Goal: Entertainment & Leisure: Consume media (video, audio)

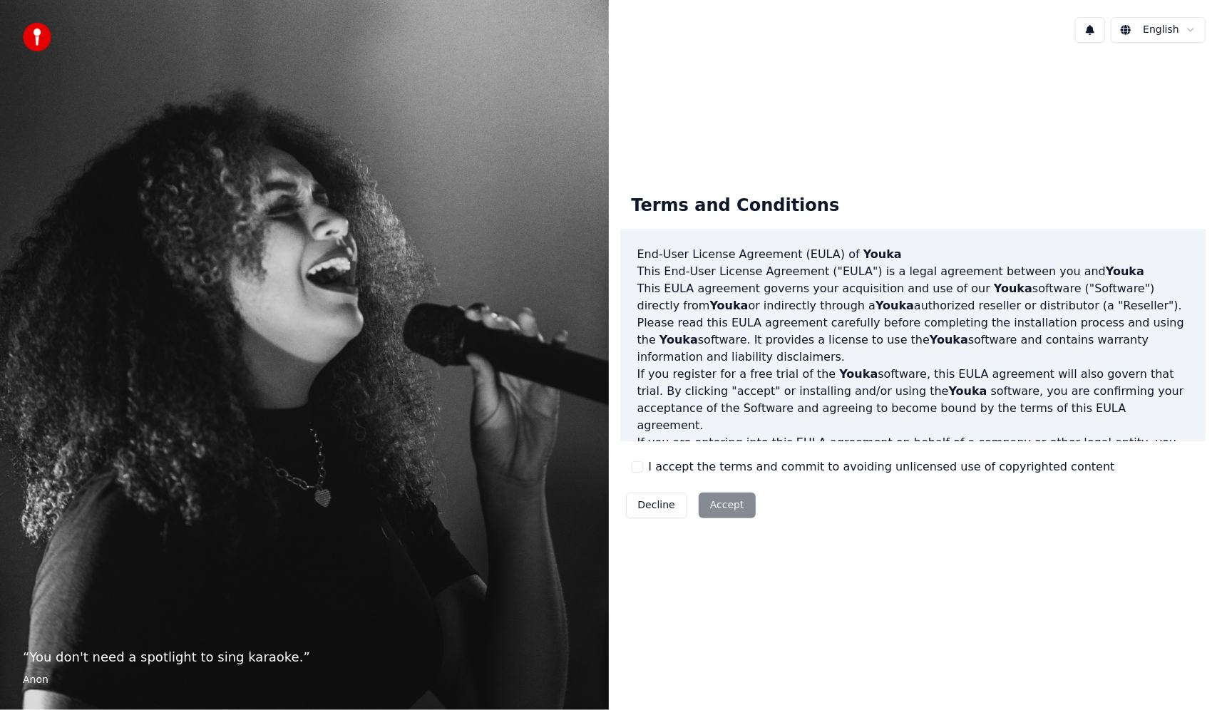
click at [639, 465] on button "I accept the terms and commit to avoiding unlicensed use of copyrighted content" at bounding box center [637, 466] width 11 height 11
click at [720, 505] on button "Accept" at bounding box center [727, 506] width 57 height 26
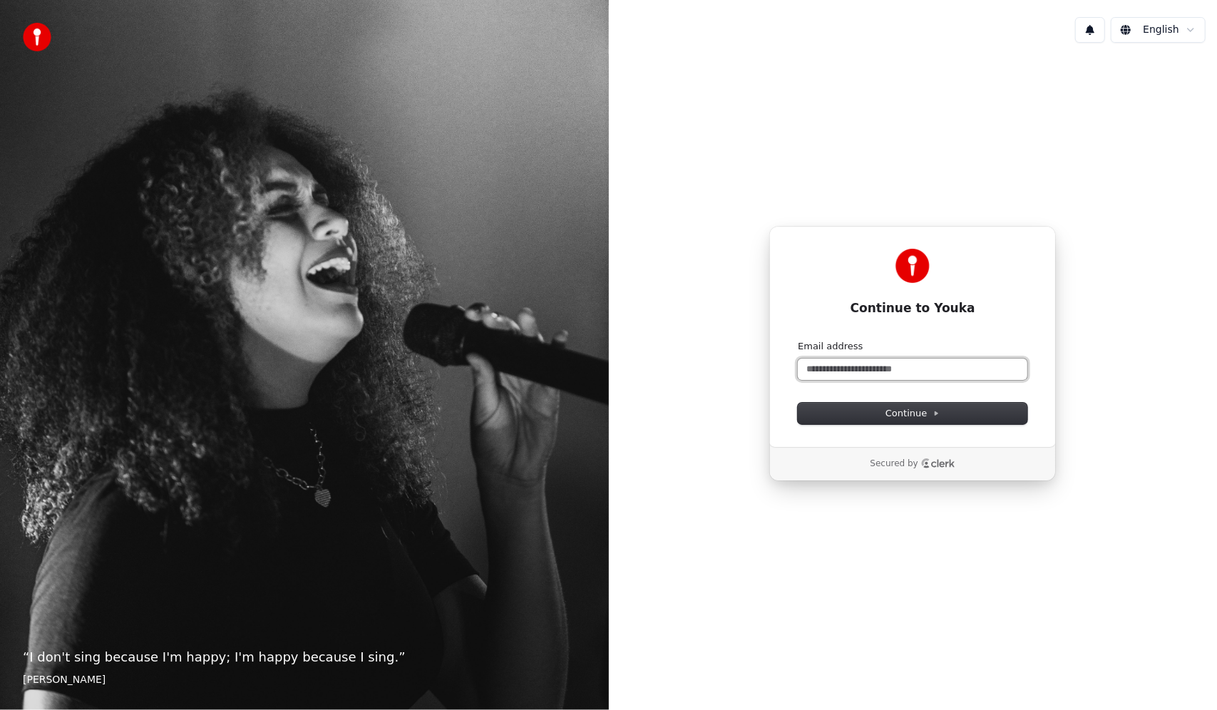
click at [816, 371] on input "Email address" at bounding box center [913, 369] width 230 height 21
click at [949, 411] on button "Continue" at bounding box center [913, 413] width 230 height 21
type input "**********"
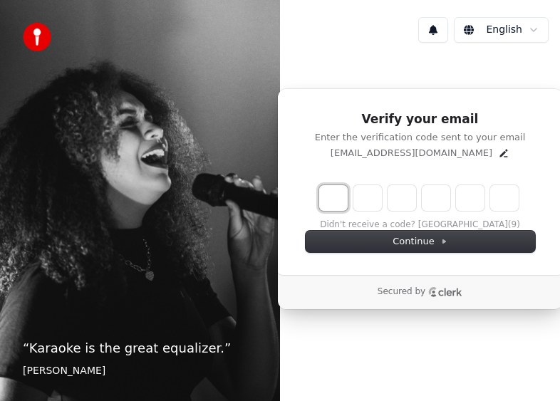
type input "*"
type input "**"
type input "*"
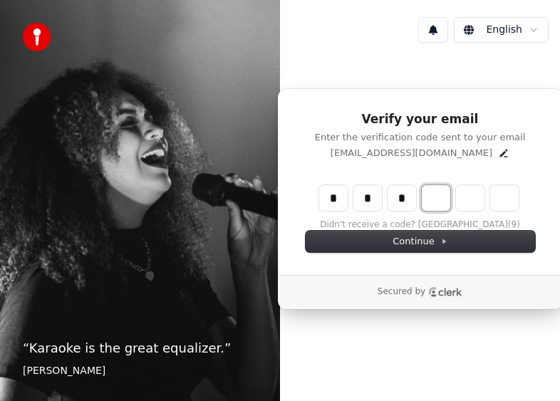
type input "***"
type input "*"
type input "****"
type input "*"
type input "******"
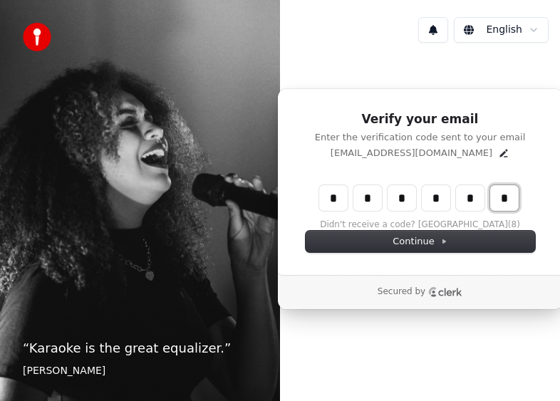
type input "*"
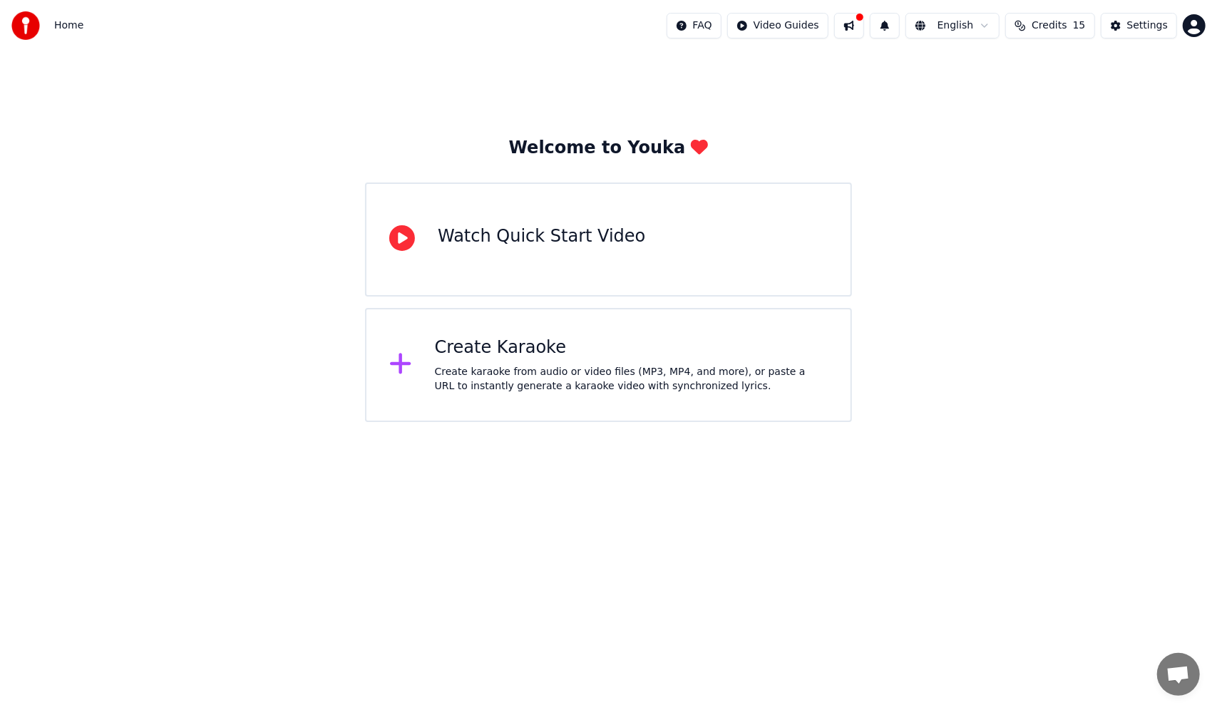
click at [526, 351] on div "Create Karaoke" at bounding box center [631, 347] width 393 height 23
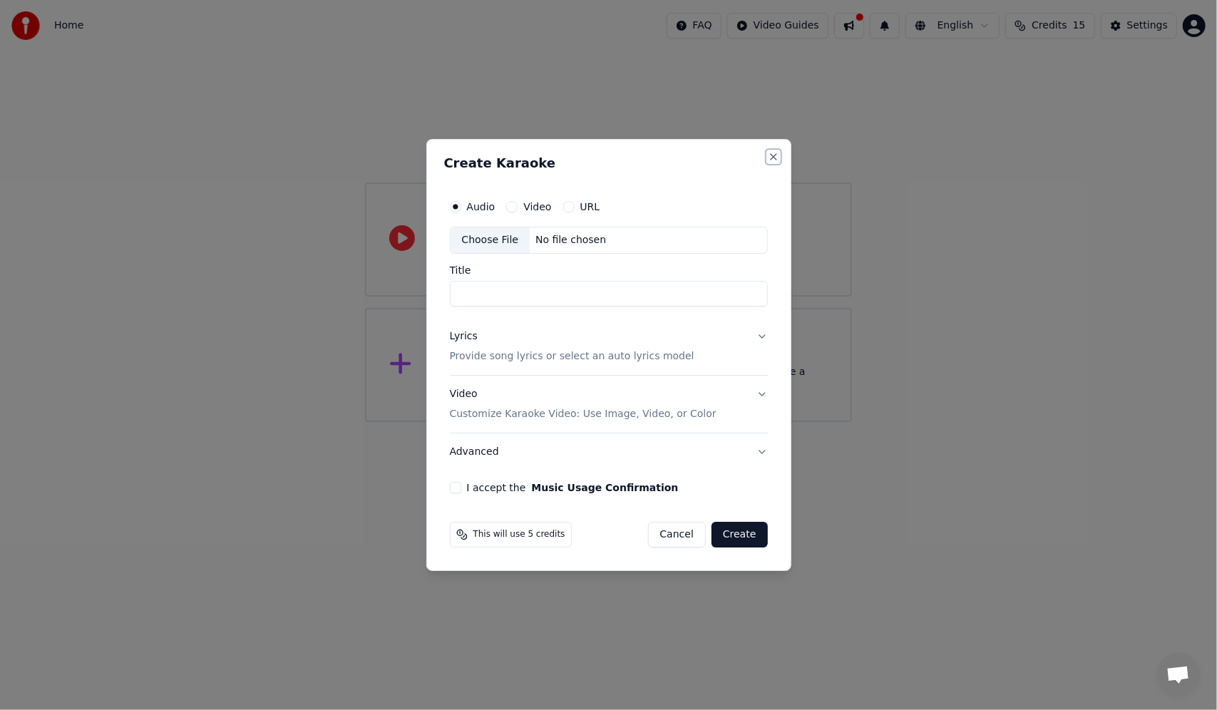
click at [774, 151] on button "Close" at bounding box center [773, 156] width 11 height 11
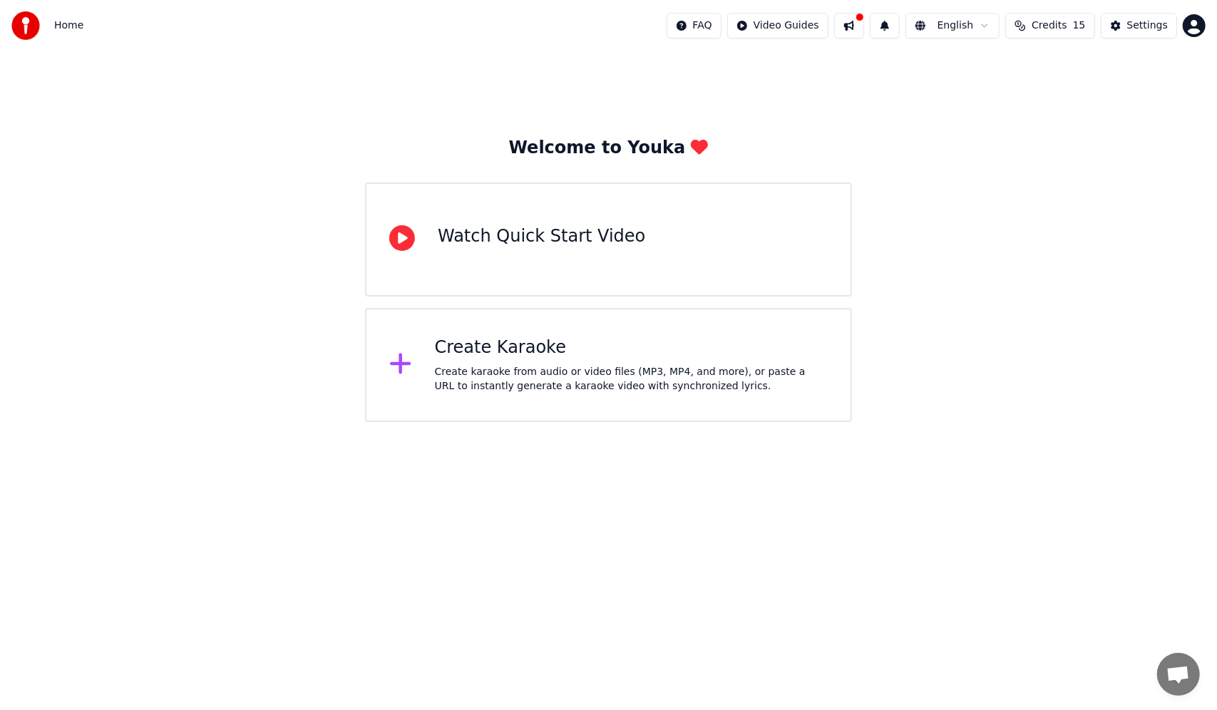
drag, startPoint x: 894, startPoint y: 90, endPoint x: 877, endPoint y: 105, distance: 22.7
click at [896, 87] on div "Welcome to Youka Watch Quick Start Video Create Karaoke Create karaoke from aud…" at bounding box center [608, 236] width 1217 height 371
click at [515, 341] on div "Create Karaoke" at bounding box center [631, 347] width 393 height 23
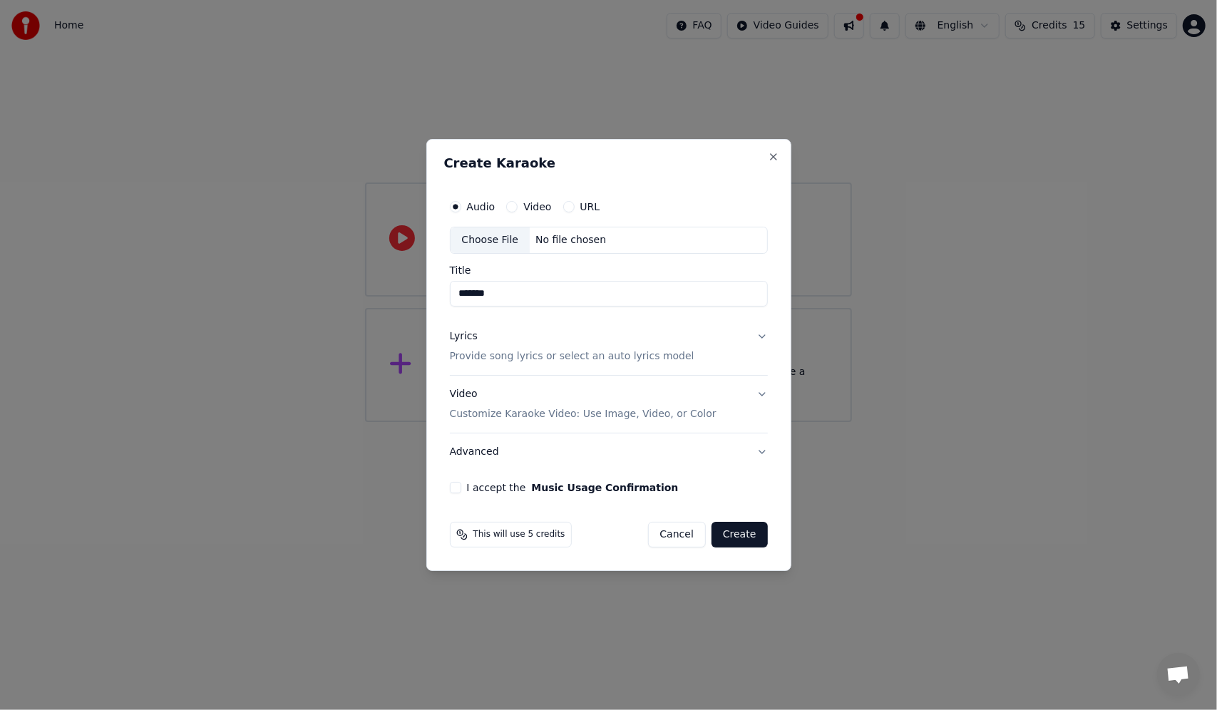
type input "*******"
click at [481, 355] on p "Provide song lyrics or select an auto lyrics model" at bounding box center [572, 356] width 245 height 14
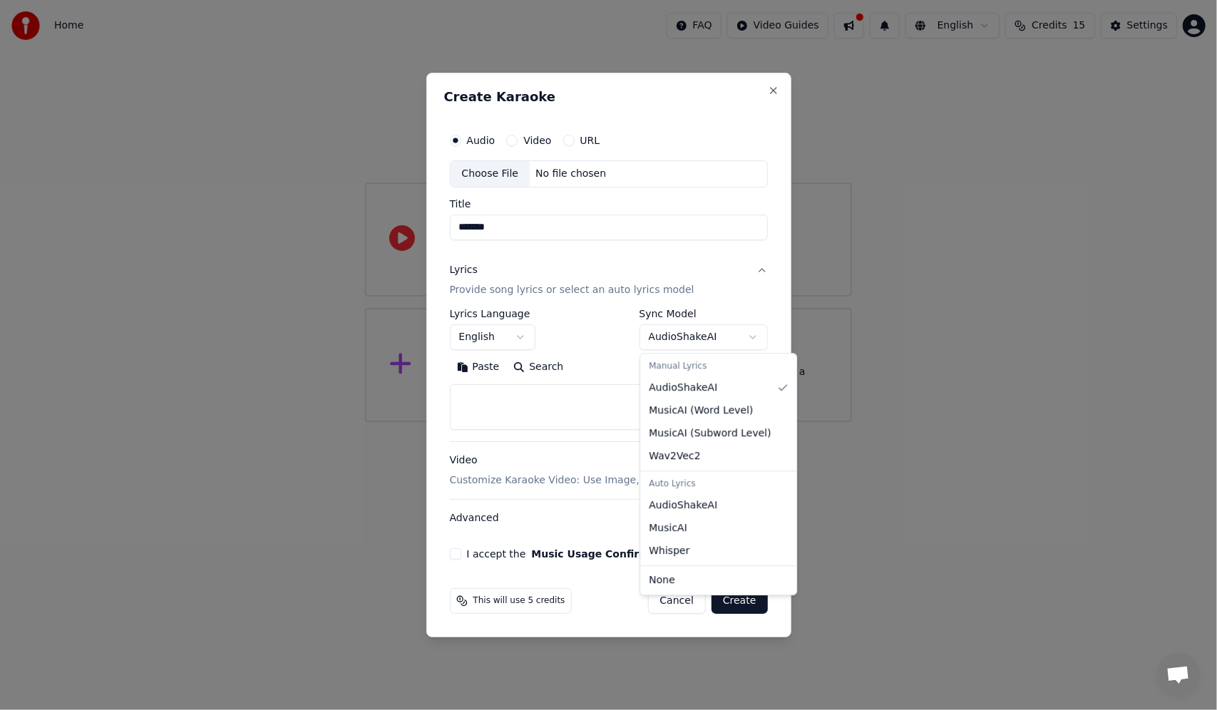
click at [751, 335] on body "**********" at bounding box center [608, 211] width 1217 height 422
select select "**********"
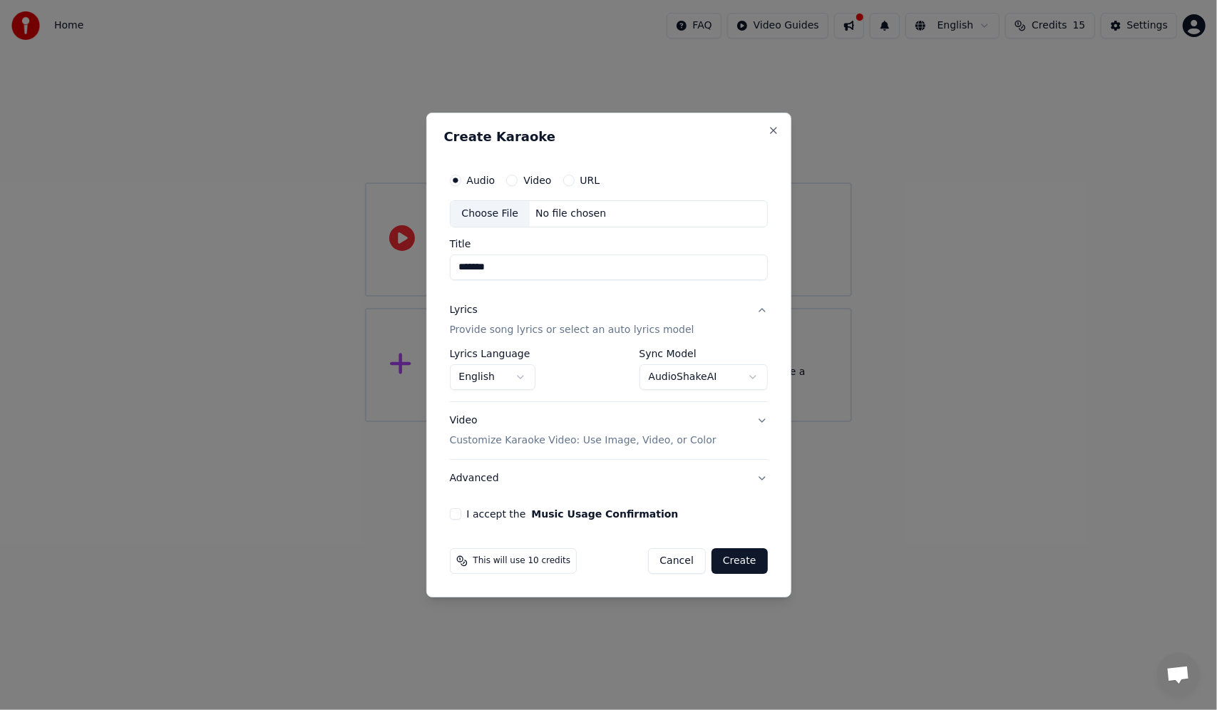
click at [453, 513] on button "I accept the Music Usage Confirmation" at bounding box center [455, 513] width 11 height 11
click at [763, 418] on button "Video Customize Karaoke Video: Use Image, Video, or Color" at bounding box center [609, 430] width 318 height 57
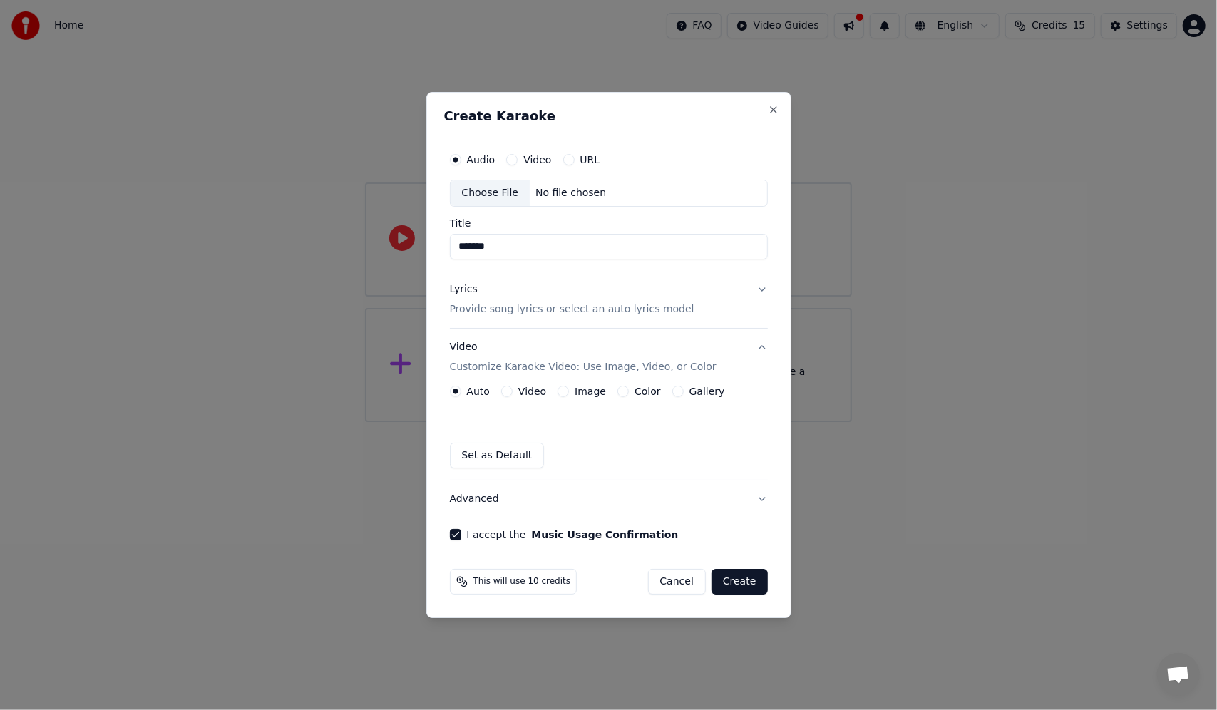
click at [562, 390] on button "Image" at bounding box center [562, 391] width 11 height 11
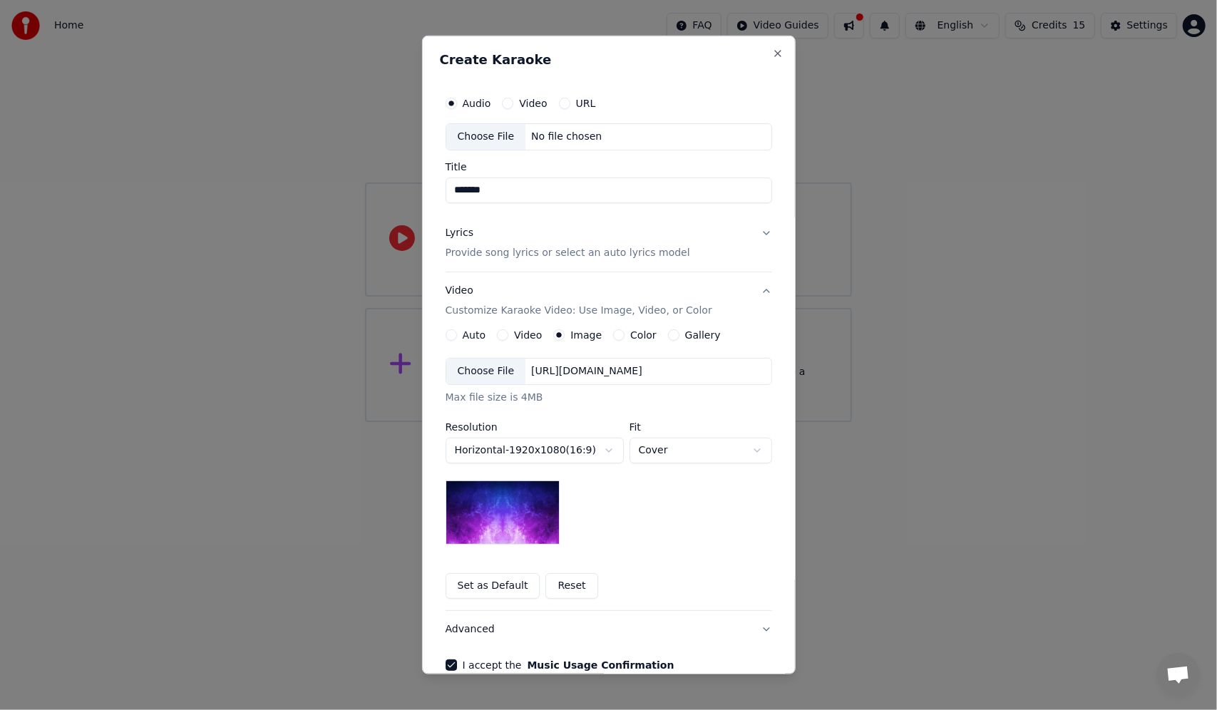
click at [500, 334] on button "Video" at bounding box center [502, 334] width 11 height 11
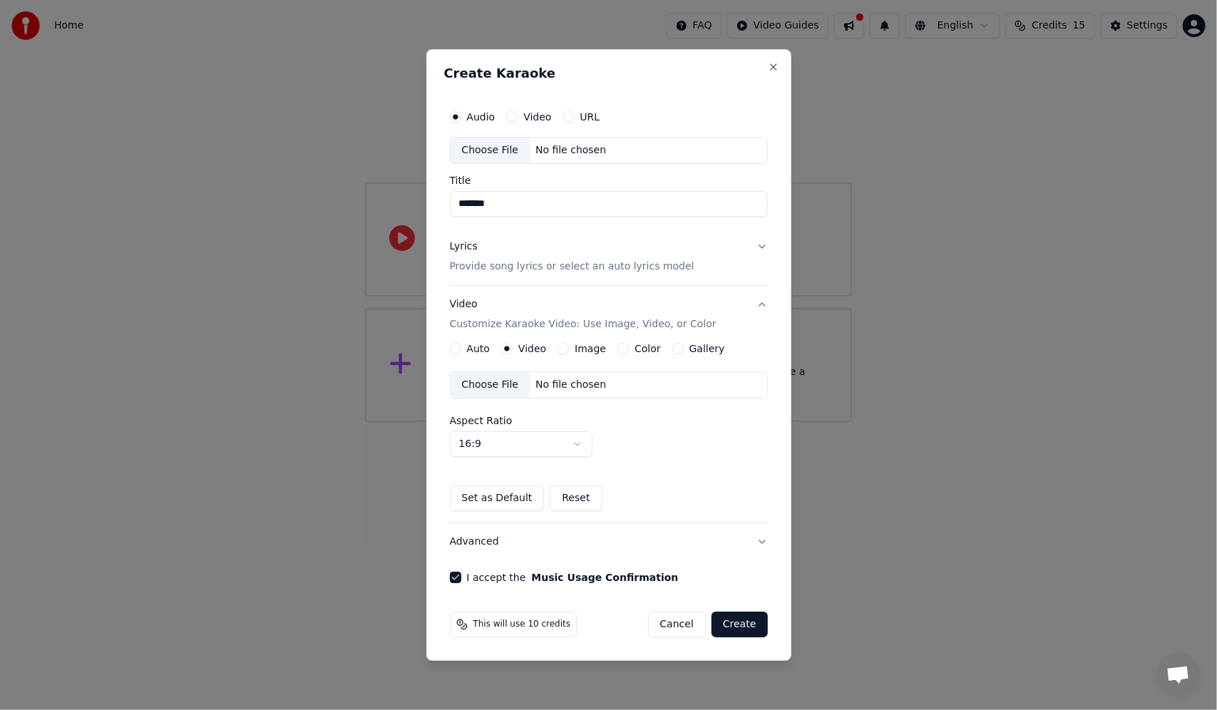
click at [745, 621] on button "Create" at bounding box center [739, 625] width 56 height 26
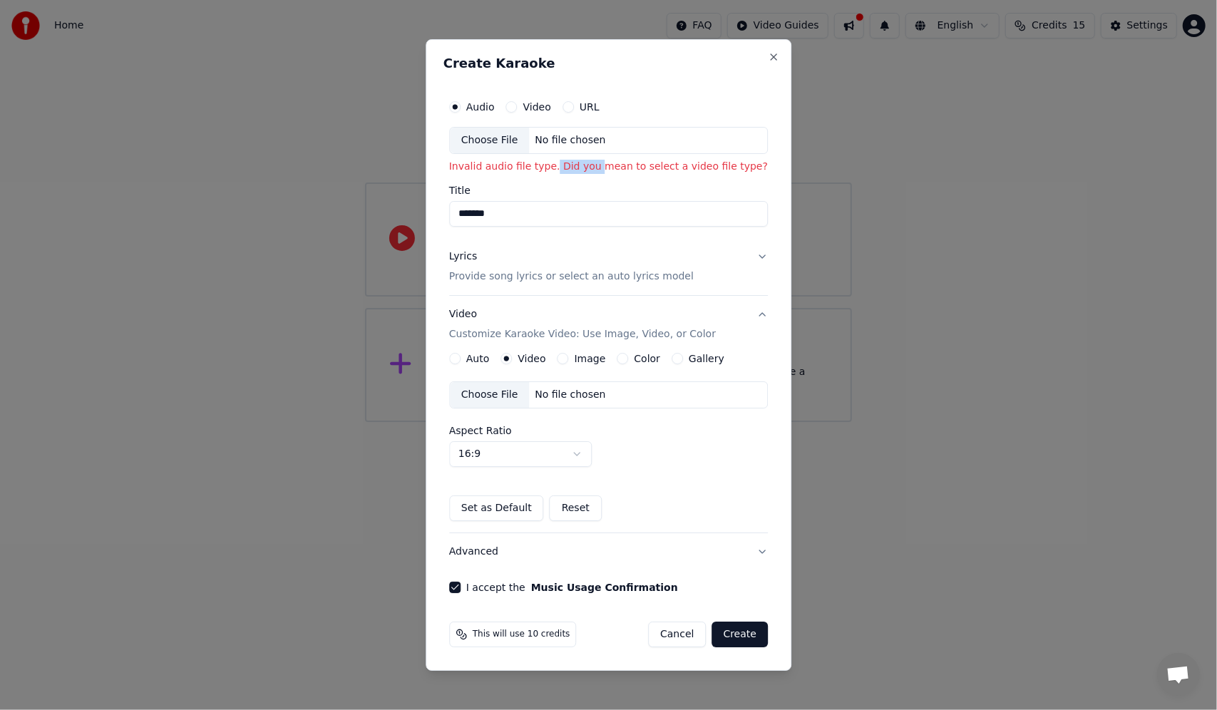
drag, startPoint x: 549, startPoint y: 168, endPoint x: 591, endPoint y: 166, distance: 42.1
click at [591, 166] on p "Invalid audio file type. Did you mean to select a video file type?" at bounding box center [608, 167] width 319 height 14
click at [484, 137] on div "Choose File" at bounding box center [490, 141] width 80 height 26
type input "*******"
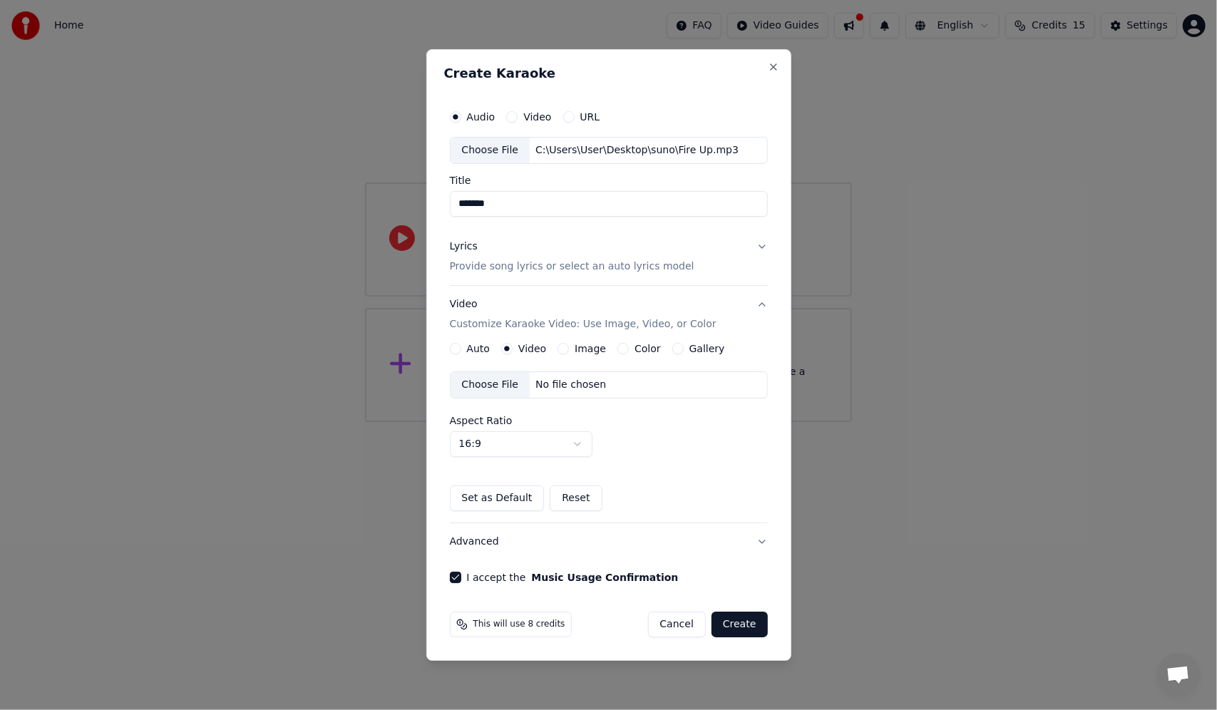
click at [743, 626] on button "Create" at bounding box center [739, 625] width 56 height 26
click at [733, 624] on button "Create" at bounding box center [739, 625] width 56 height 26
click at [743, 623] on button "Create" at bounding box center [739, 625] width 56 height 26
click at [761, 245] on button "Lyrics Provide song lyrics or select an auto lyrics model" at bounding box center [609, 256] width 318 height 57
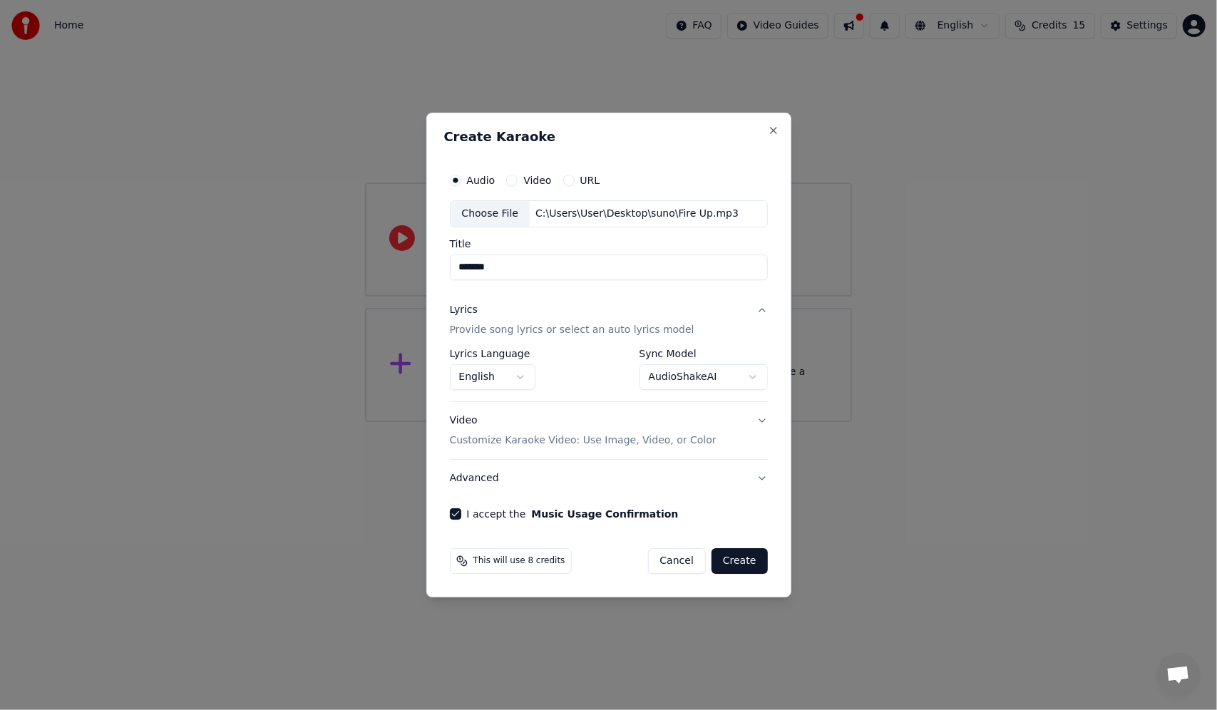
click at [765, 309] on button "Lyrics Provide song lyrics or select an auto lyrics model" at bounding box center [609, 320] width 318 height 57
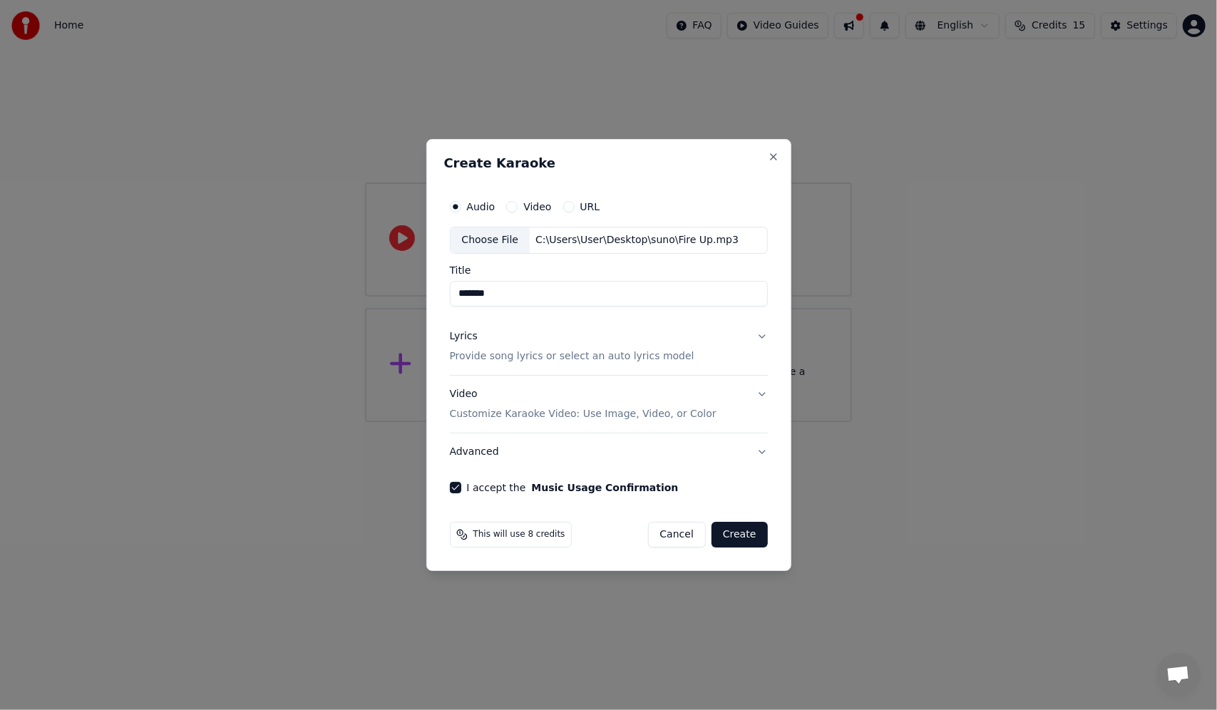
click at [760, 336] on button "Lyrics Provide song lyrics or select an auto lyrics model" at bounding box center [609, 346] width 318 height 57
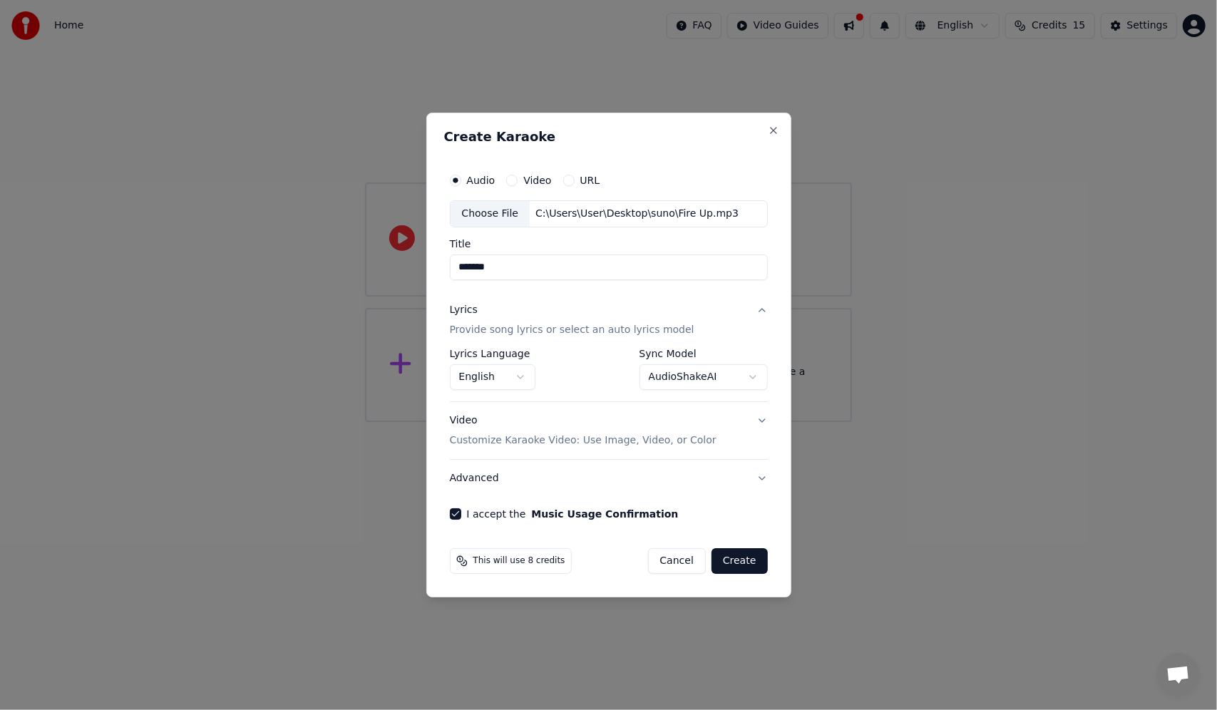
click at [756, 376] on body "**********" at bounding box center [608, 211] width 1217 height 422
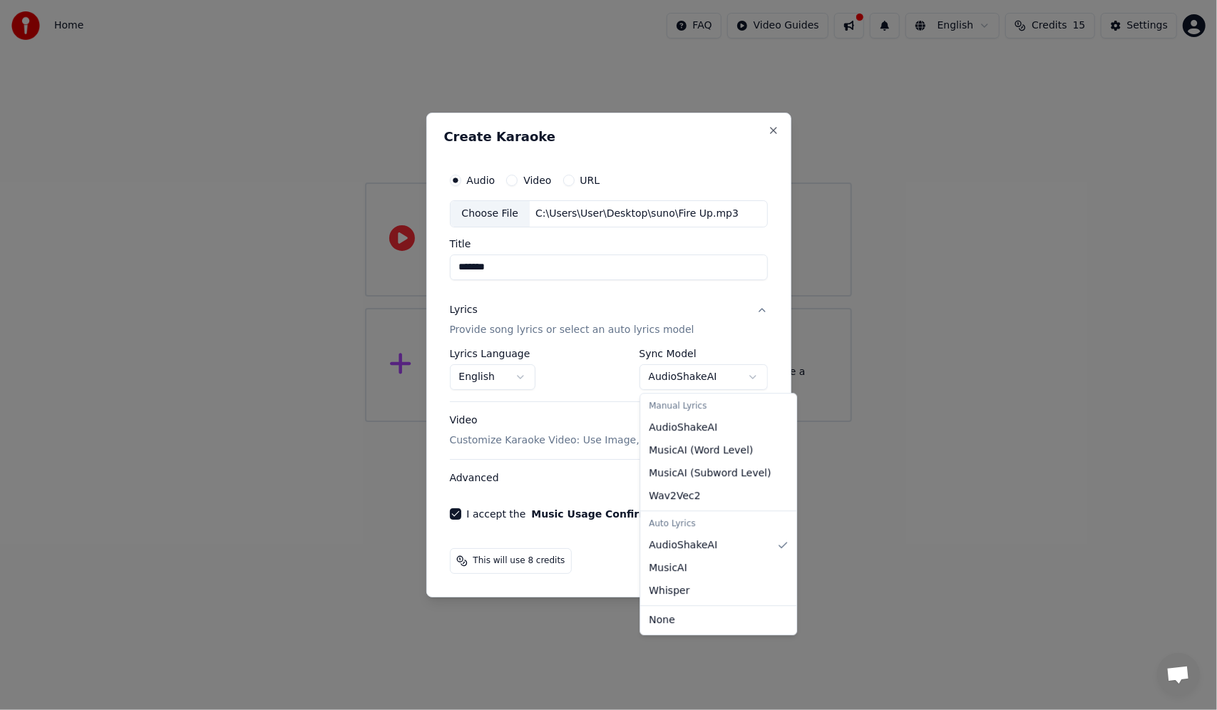
click at [754, 376] on body "**********" at bounding box center [608, 211] width 1217 height 422
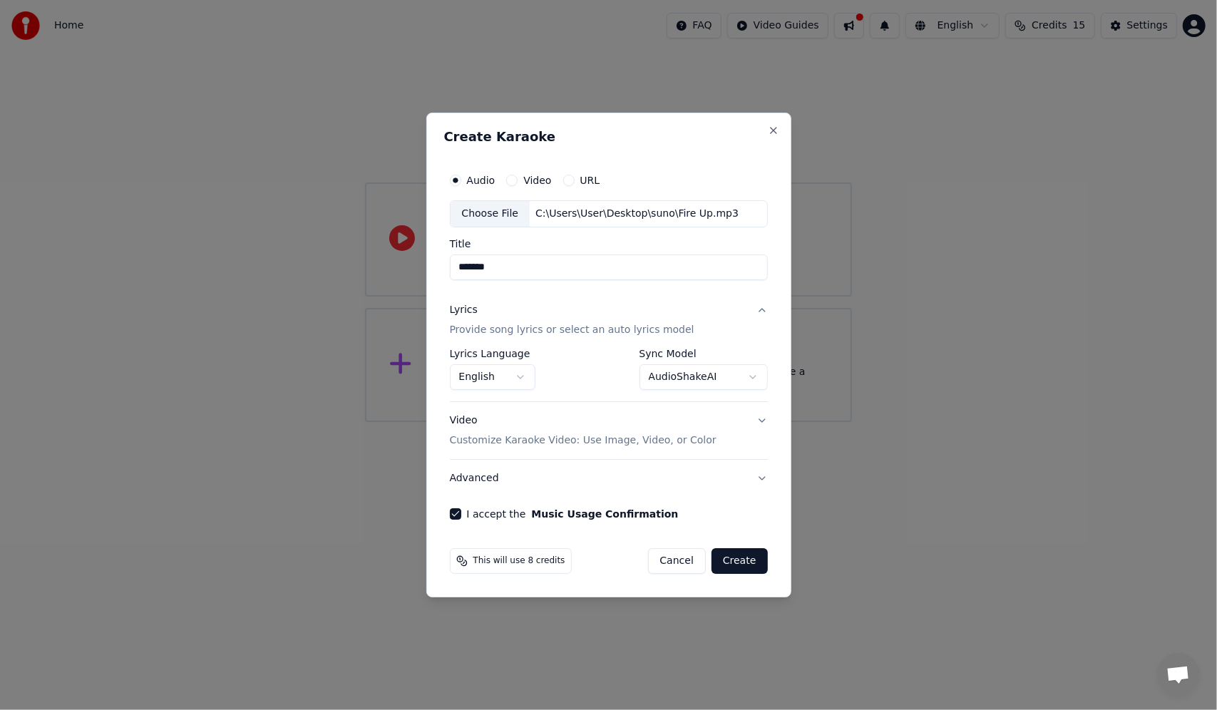
click at [737, 559] on button "Create" at bounding box center [739, 561] width 56 height 26
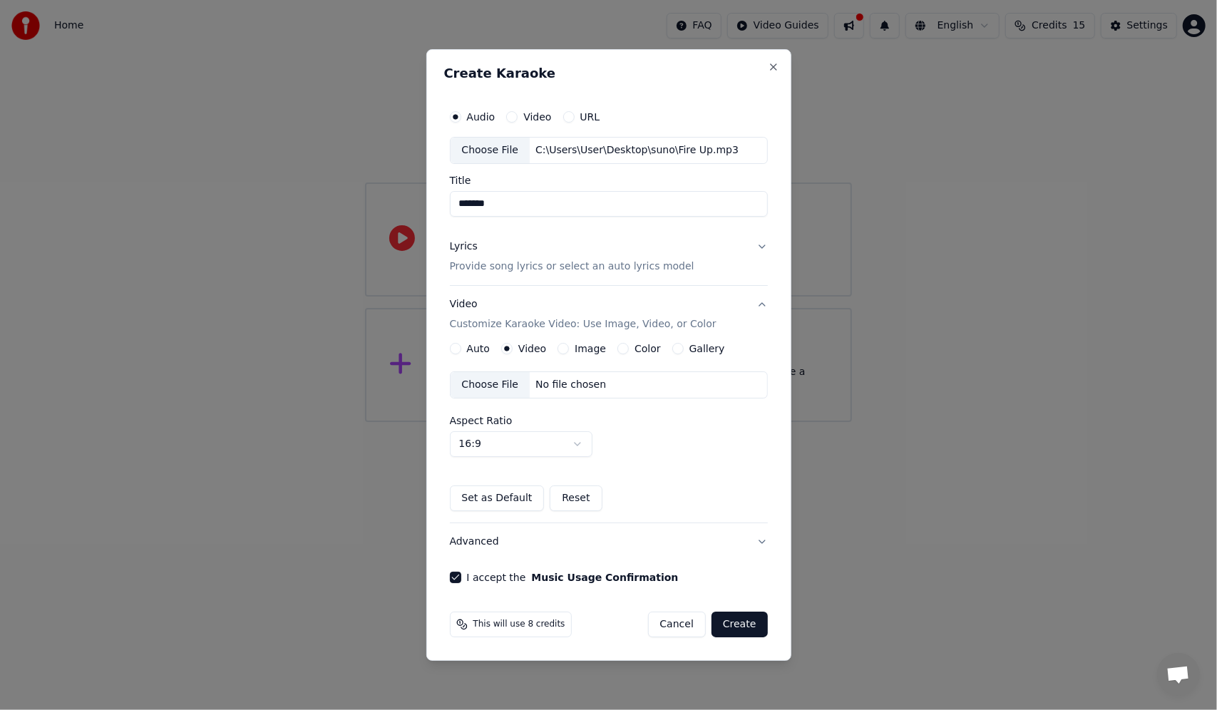
click at [740, 622] on button "Create" at bounding box center [739, 625] width 56 height 26
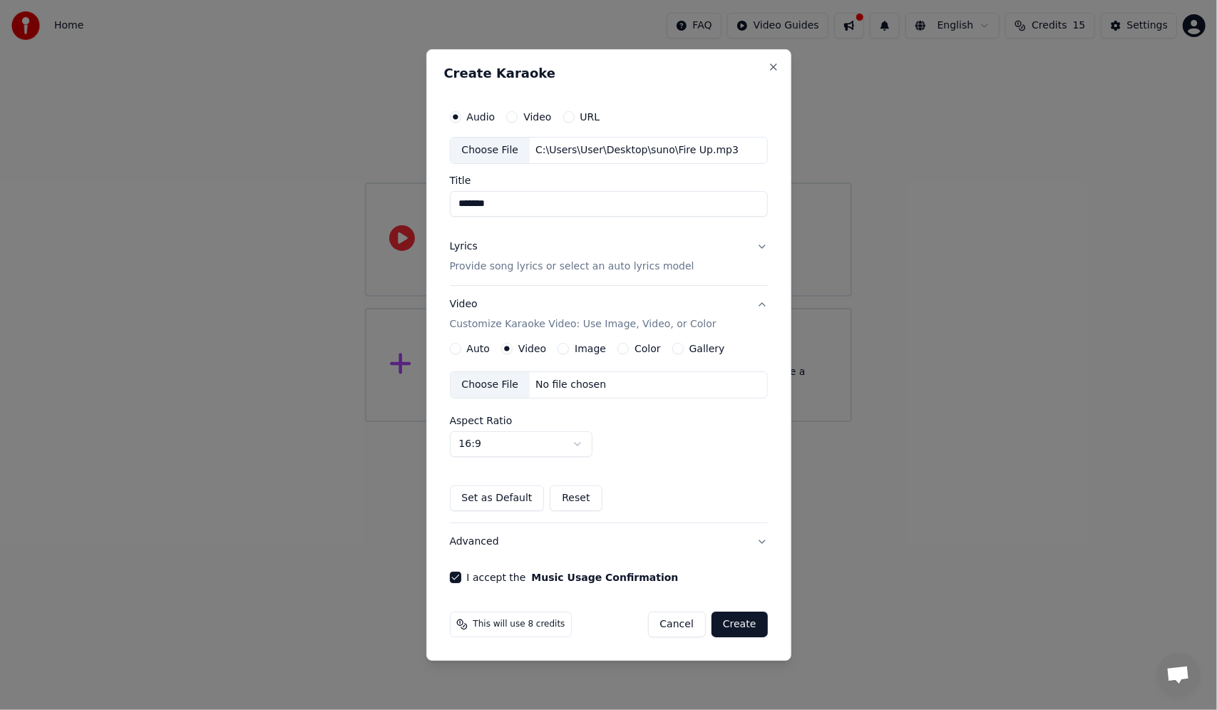
click at [558, 349] on button "Image" at bounding box center [562, 348] width 11 height 11
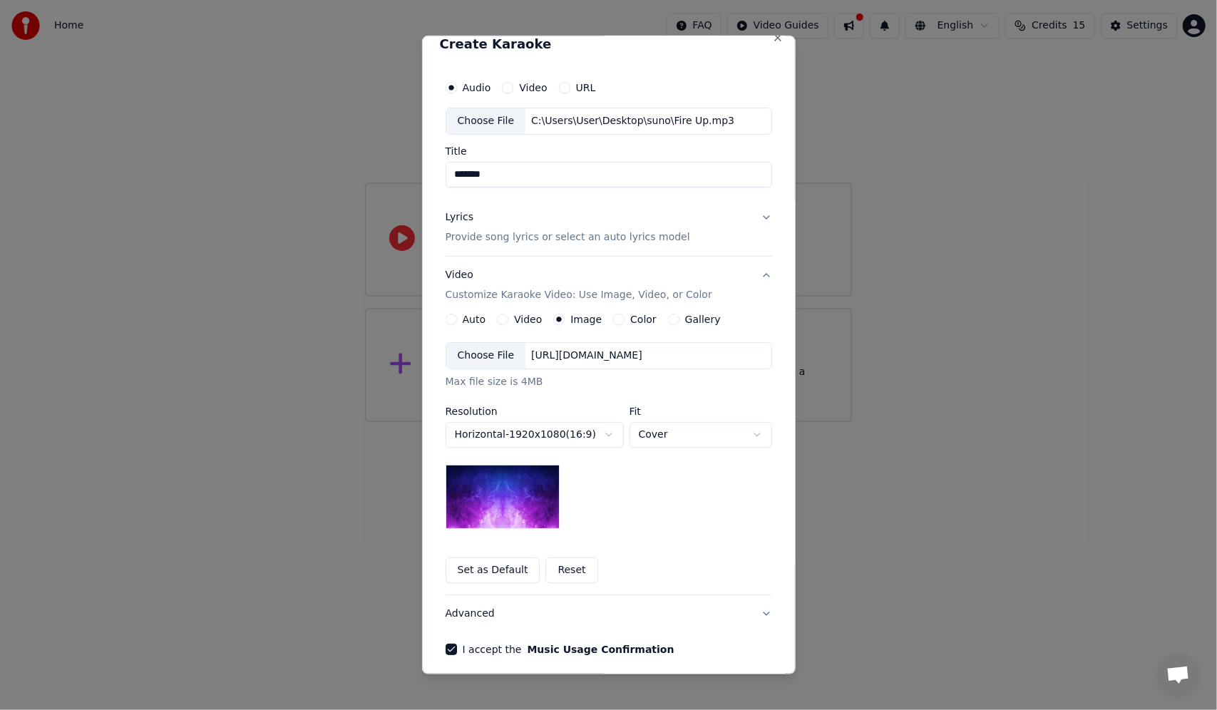
scroll to position [71, 0]
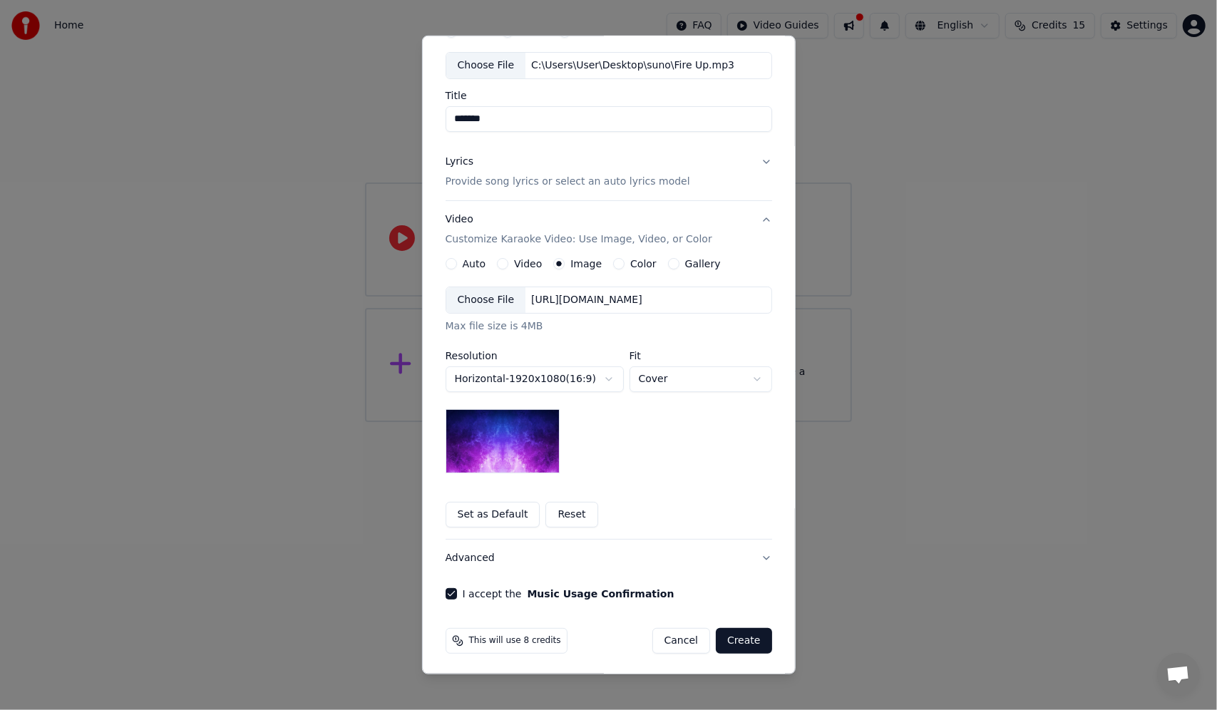
click at [743, 634] on button "Create" at bounding box center [744, 641] width 56 height 26
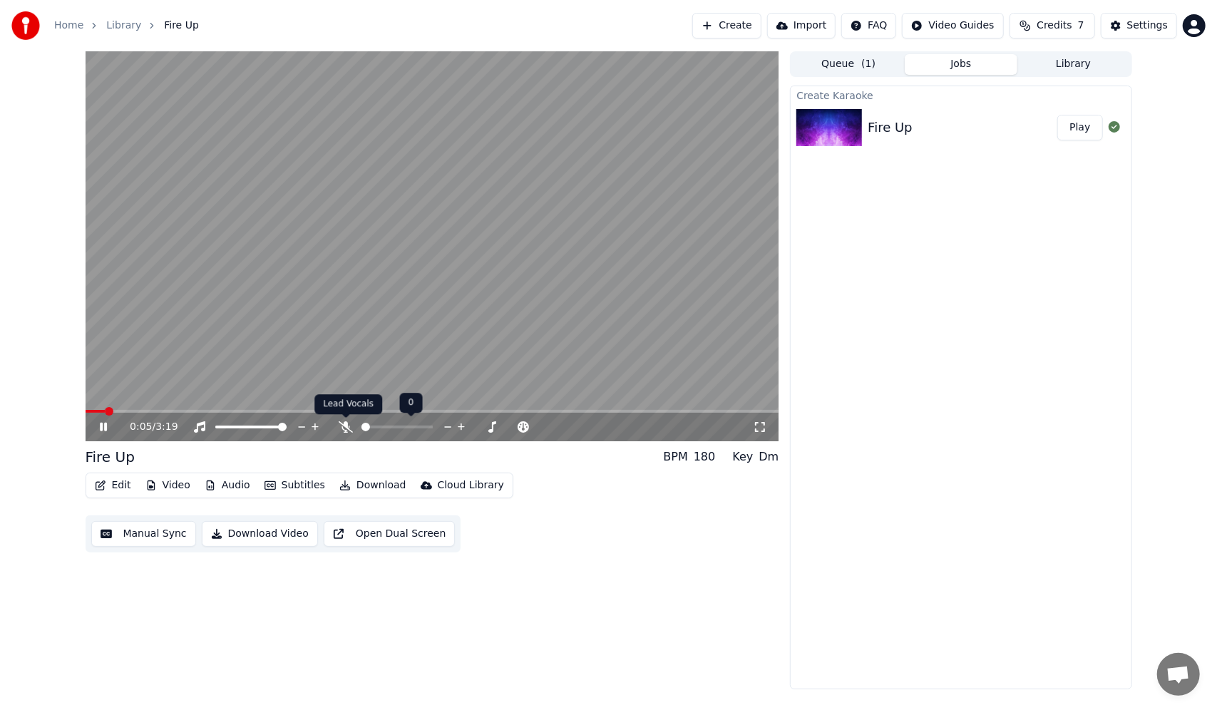
click at [346, 423] on icon at bounding box center [346, 426] width 14 height 11
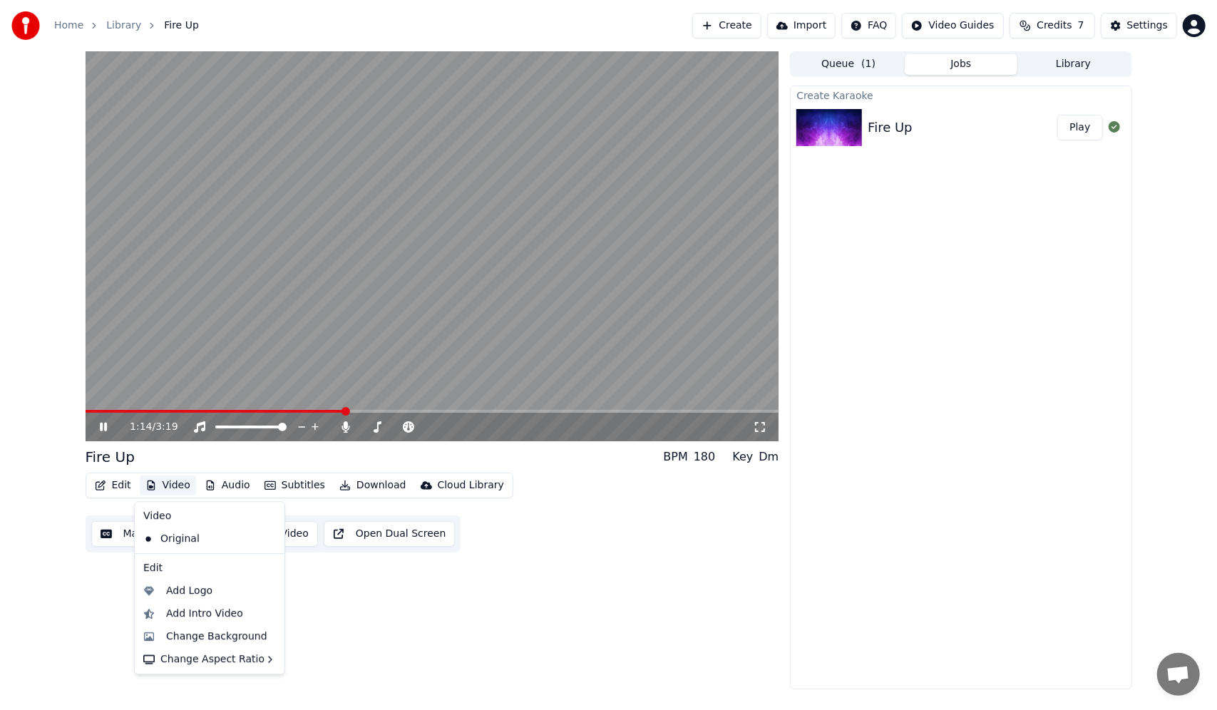
click at [150, 483] on icon "button" at bounding box center [151, 485] width 8 height 10
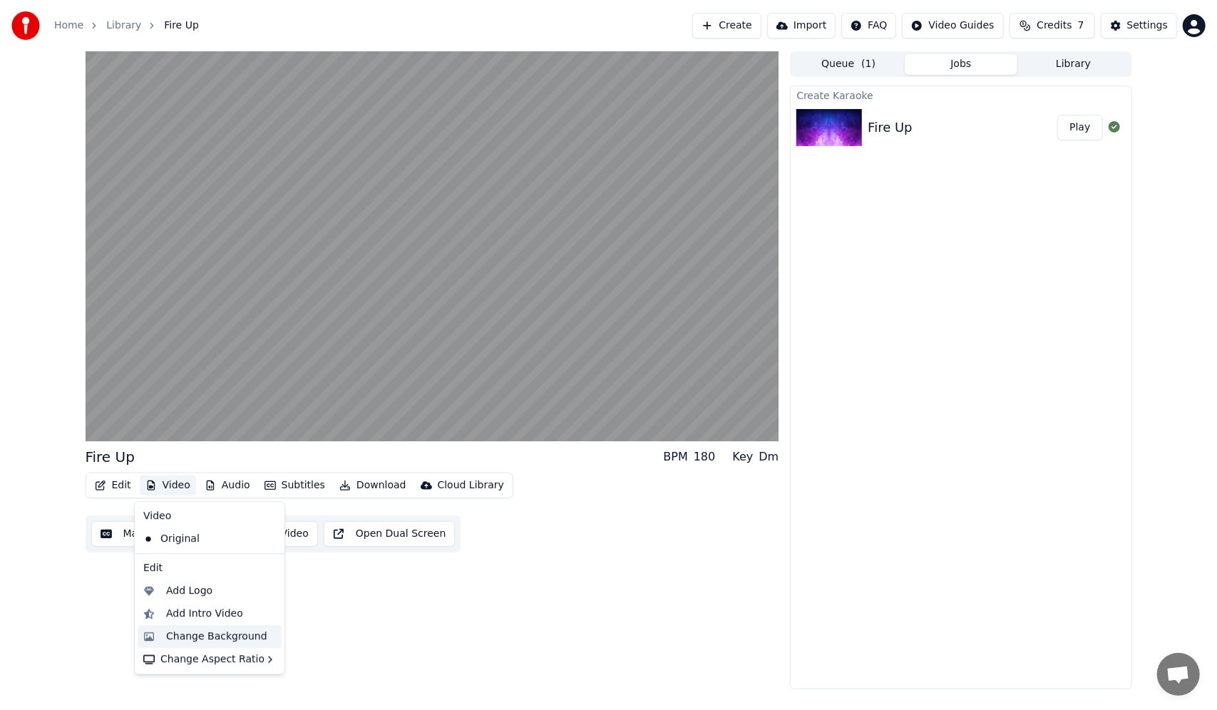
click at [204, 634] on div "Change Background" at bounding box center [216, 636] width 101 height 14
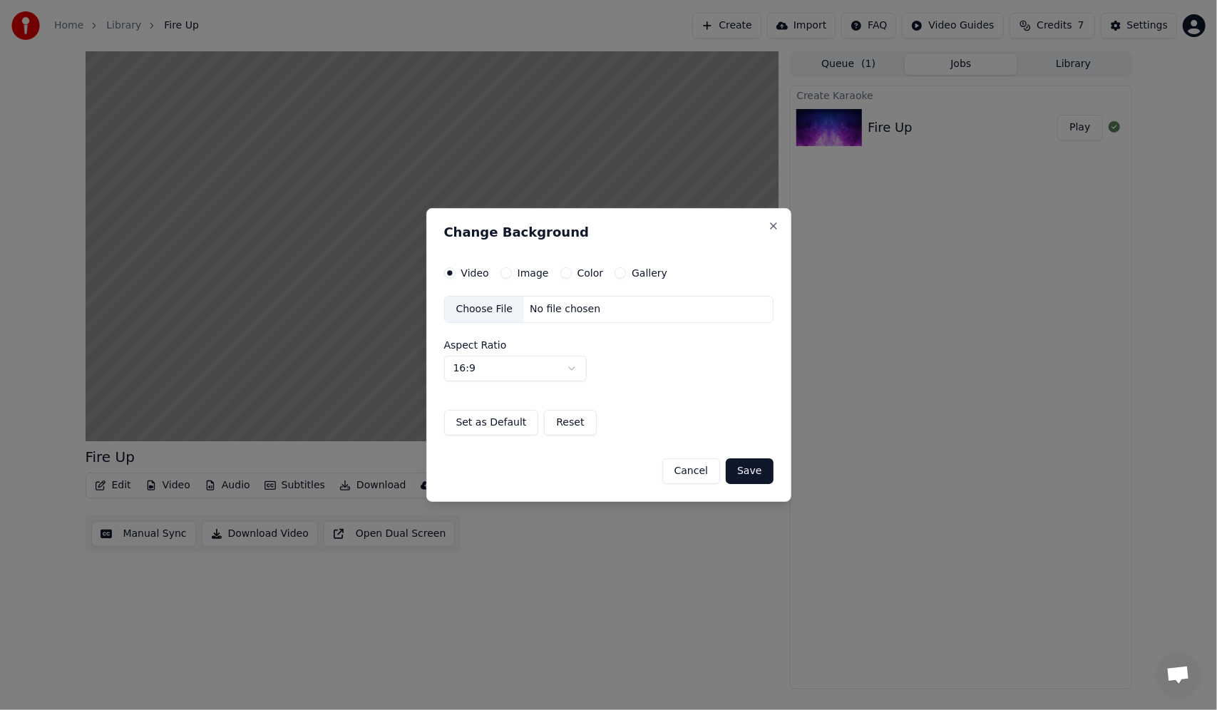
click at [478, 307] on div "Choose File" at bounding box center [485, 310] width 80 height 26
click at [753, 468] on button "Save" at bounding box center [749, 471] width 47 height 26
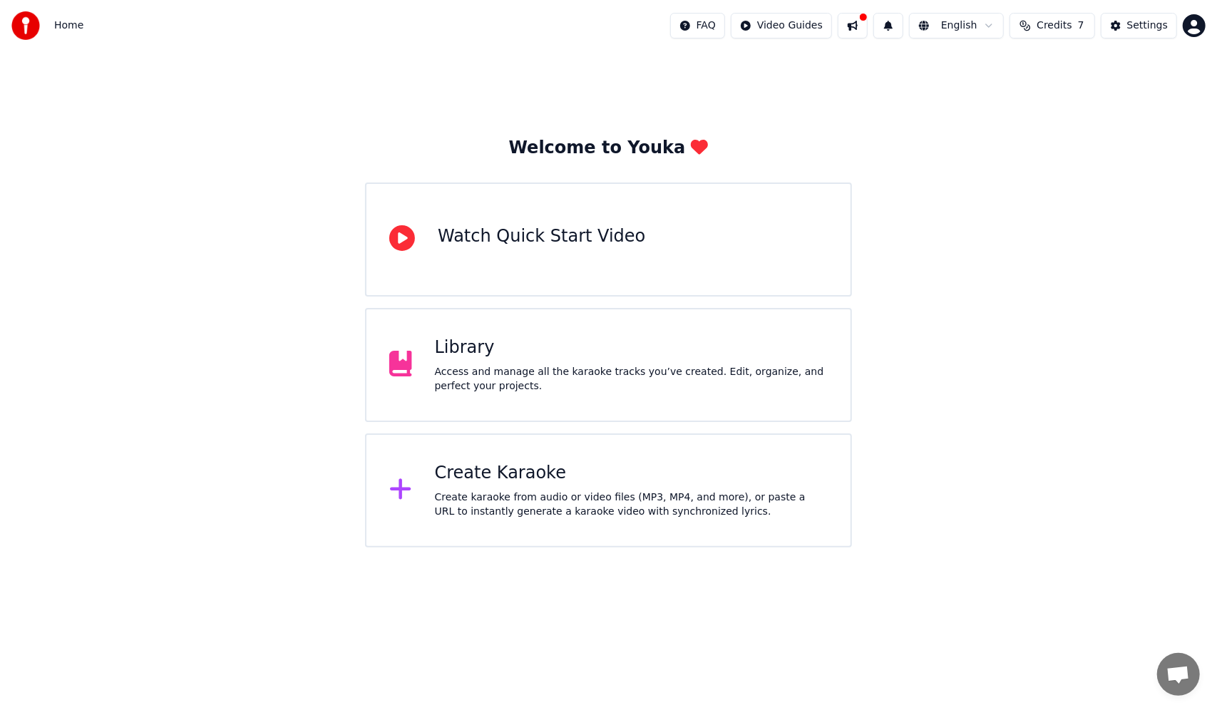
click at [867, 23] on button at bounding box center [853, 26] width 30 height 26
click at [864, 21] on button at bounding box center [853, 26] width 30 height 26
click at [1192, 24] on html "Home FAQ Video Guides English Credits 7 Settings Welcome to Youka Watch Quick S…" at bounding box center [608, 273] width 1217 height 547
click at [453, 489] on div "Create Karaoke Create karaoke from audio or video files (MP3, MP4, and more), o…" at bounding box center [631, 490] width 393 height 57
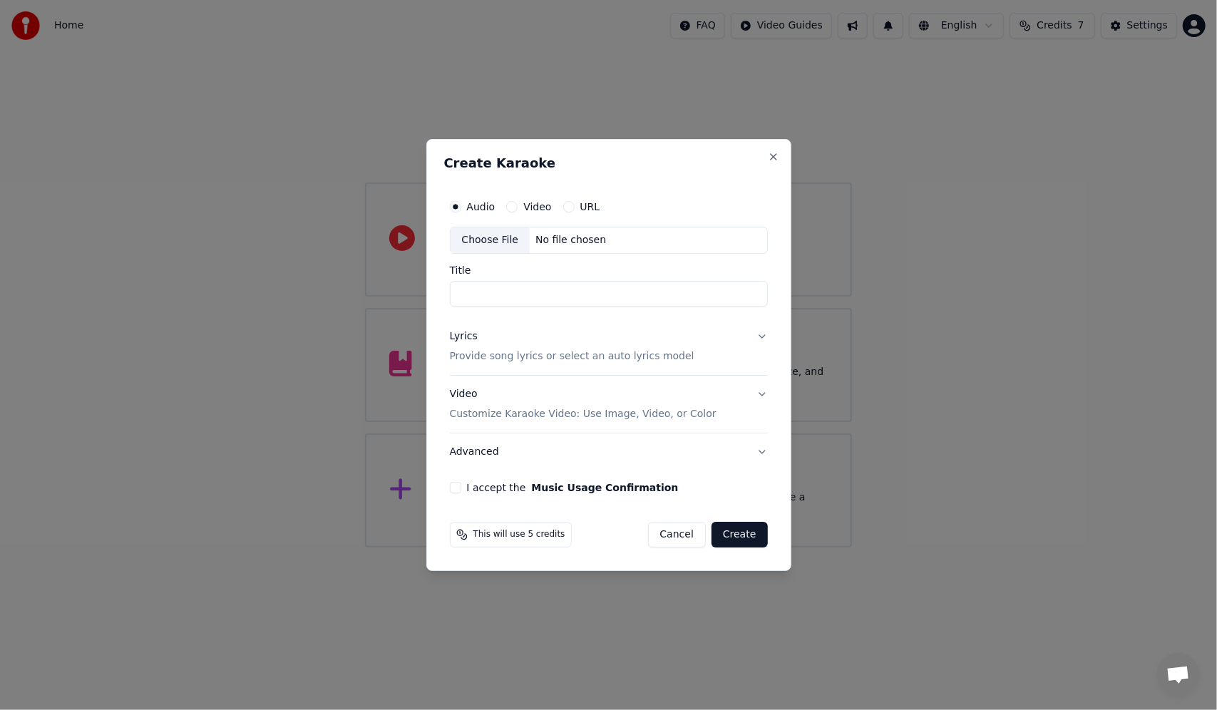
click at [512, 205] on button "Video" at bounding box center [511, 206] width 11 height 11
click at [482, 238] on div "Choose File" at bounding box center [491, 240] width 80 height 26
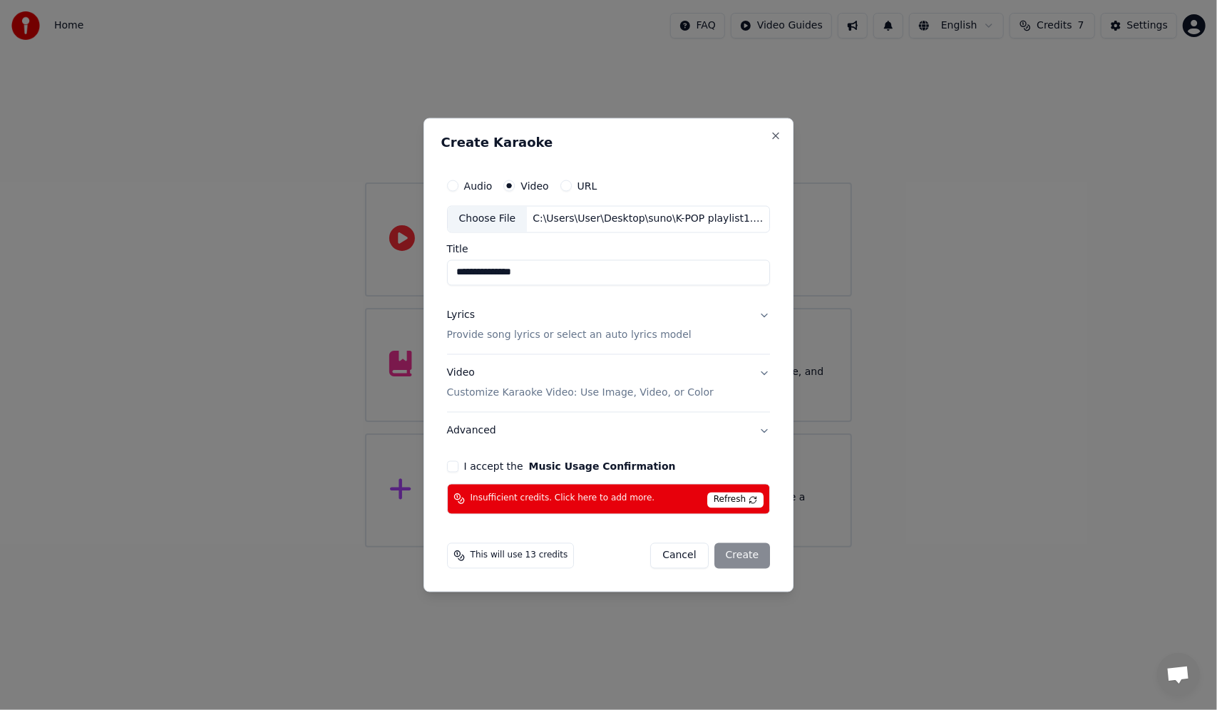
type input "**********"
click at [452, 463] on button "I accept the Music Usage Confirmation" at bounding box center [452, 465] width 11 height 11
click at [729, 498] on span "Refresh" at bounding box center [735, 500] width 56 height 16
click at [773, 135] on button "Close" at bounding box center [775, 135] width 11 height 11
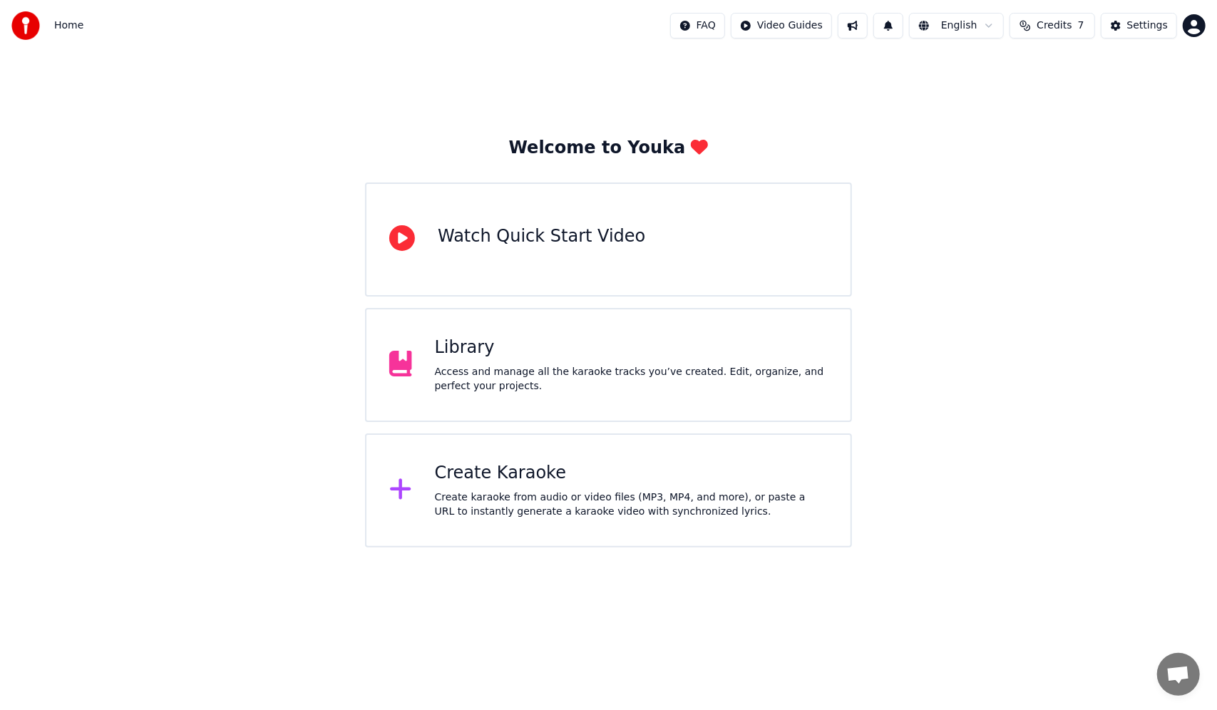
click at [989, 460] on div "Welcome to Youka Watch Quick Start Video Library Access and manage all the kara…" at bounding box center [608, 299] width 1217 height 496
click at [519, 485] on div "Create Karaoke Create karaoke from audio or video files (MP3, MP4, and more), o…" at bounding box center [631, 490] width 393 height 57
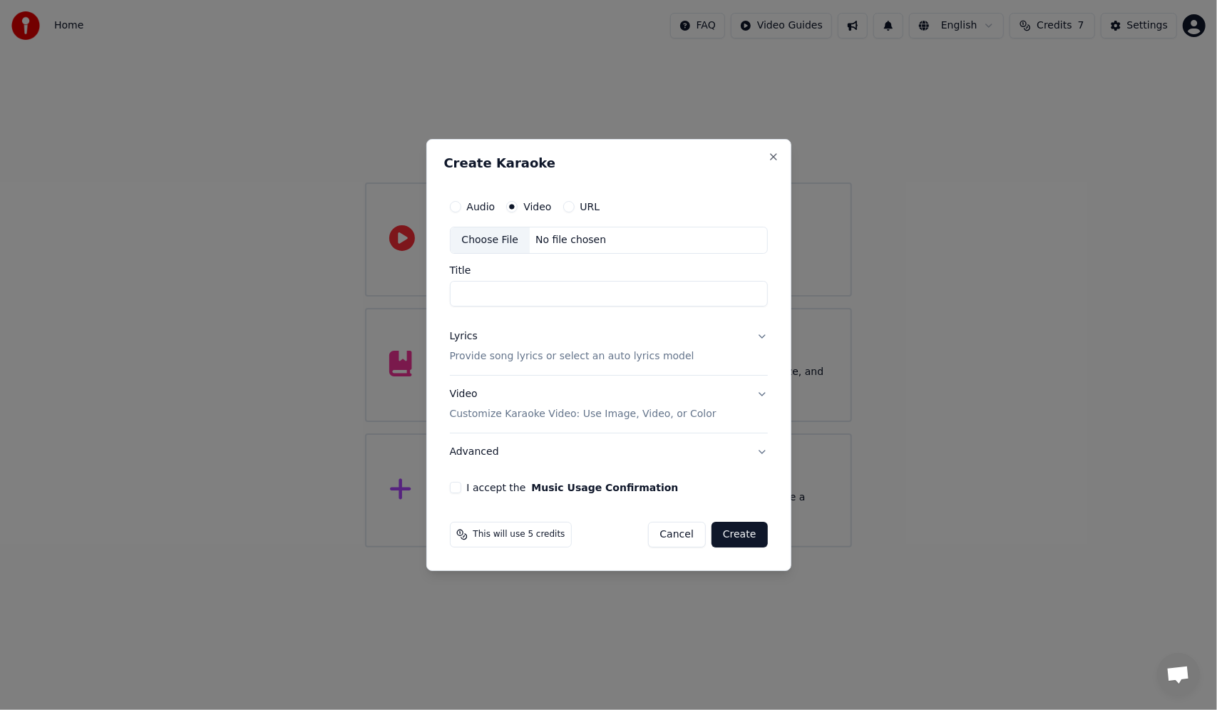
click at [493, 240] on div "Choose File" at bounding box center [491, 240] width 80 height 26
type input "**********"
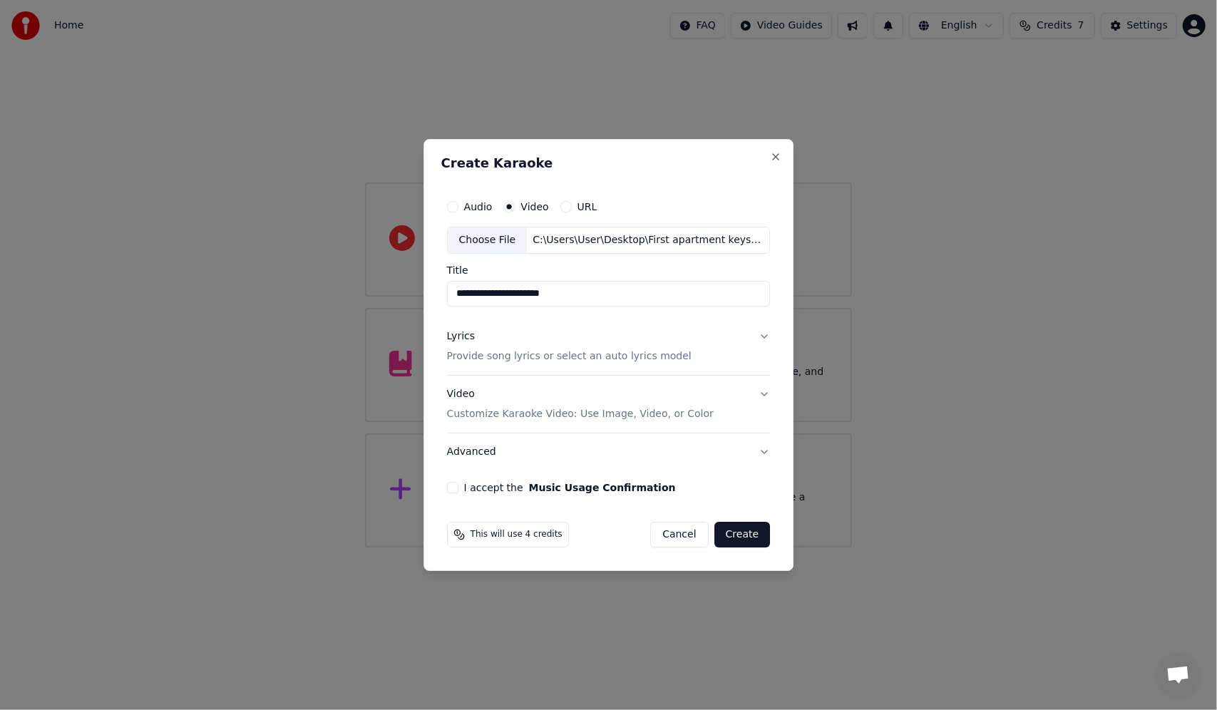
click at [455, 485] on button "I accept the Music Usage Confirmation" at bounding box center [452, 487] width 11 height 11
click at [759, 395] on button "Video Customize Karaoke Video: Use Image, Video, or Color" at bounding box center [609, 404] width 324 height 57
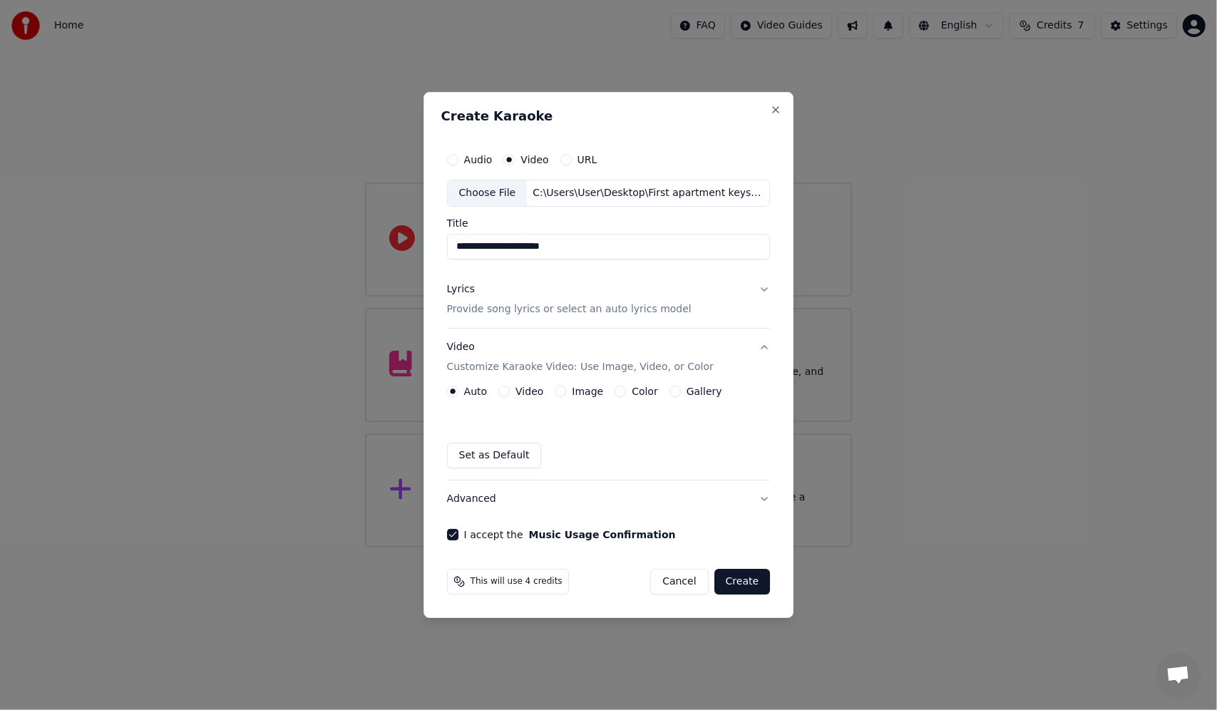
click at [757, 289] on button "Lyrics Provide song lyrics or select an auto lyrics model" at bounding box center [609, 299] width 324 height 57
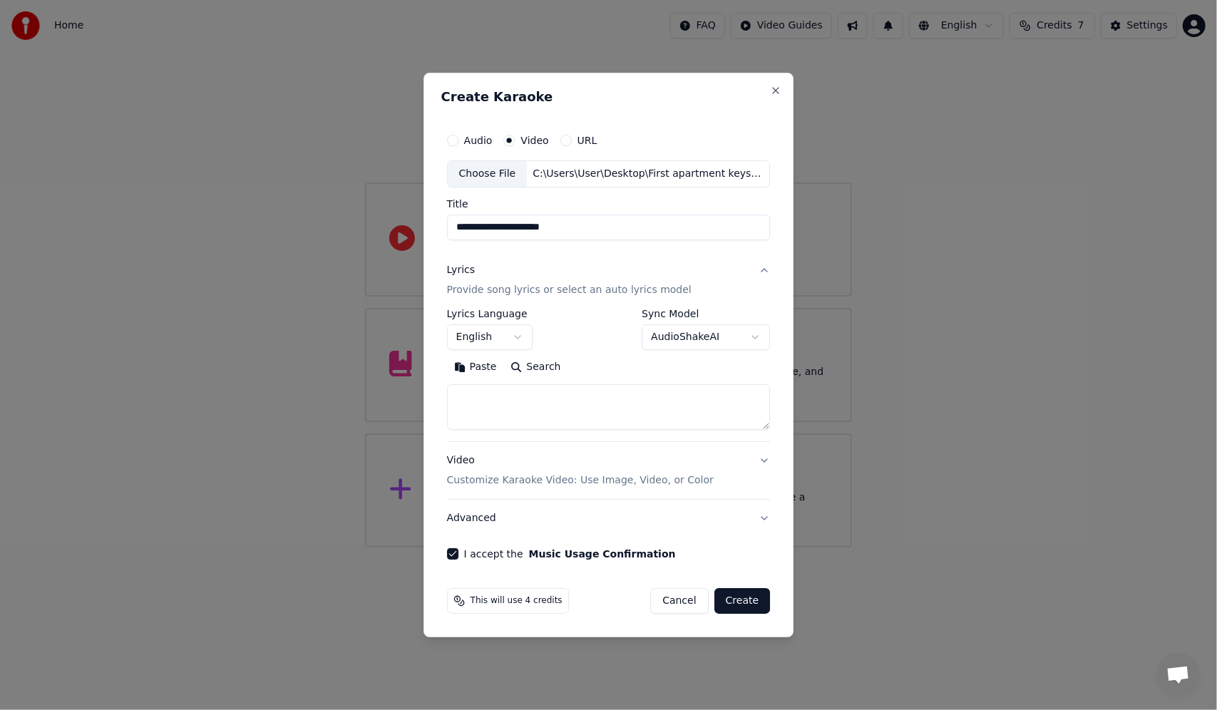
click at [747, 338] on body "**********" at bounding box center [608, 273] width 1217 height 547
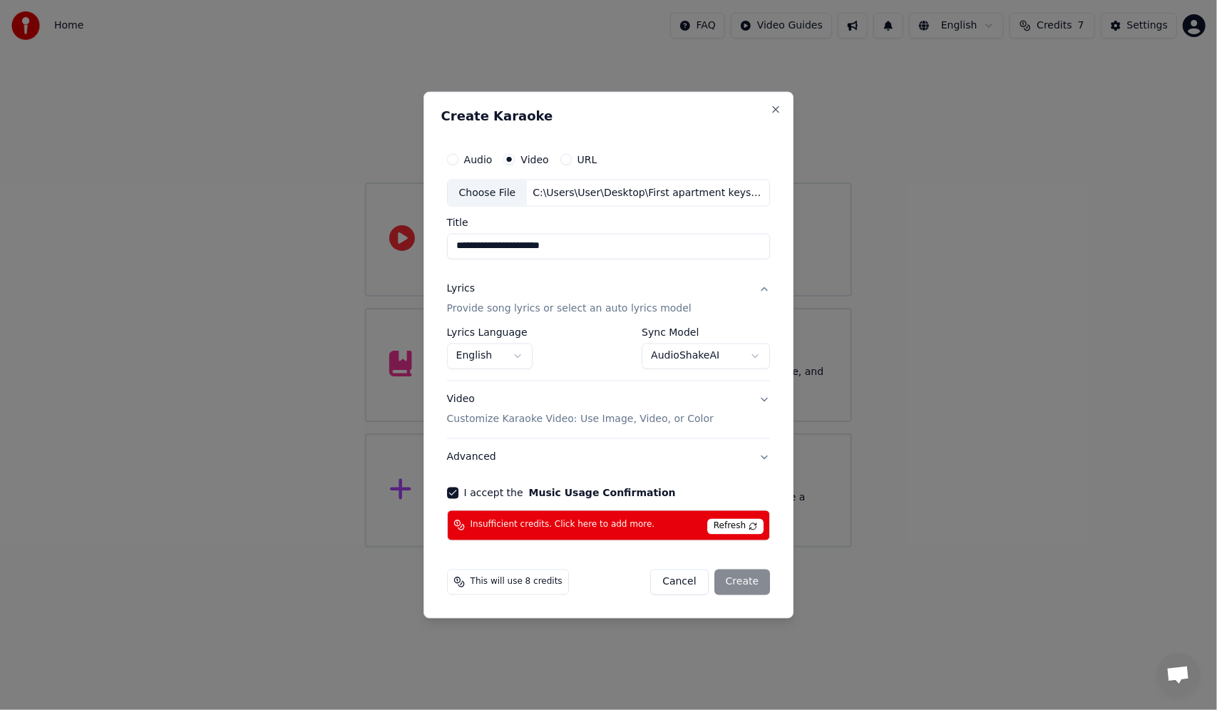
click at [738, 529] on span "Refresh" at bounding box center [735, 526] width 56 height 16
click at [733, 527] on span "Refresh" at bounding box center [735, 526] width 56 height 16
drag, startPoint x: 550, startPoint y: 582, endPoint x: 453, endPoint y: 571, distance: 97.5
click at [453, 571] on div "This will use 8 credits" at bounding box center [508, 582] width 122 height 26
click at [508, 580] on span "This will use 8 credits" at bounding box center [516, 581] width 92 height 11
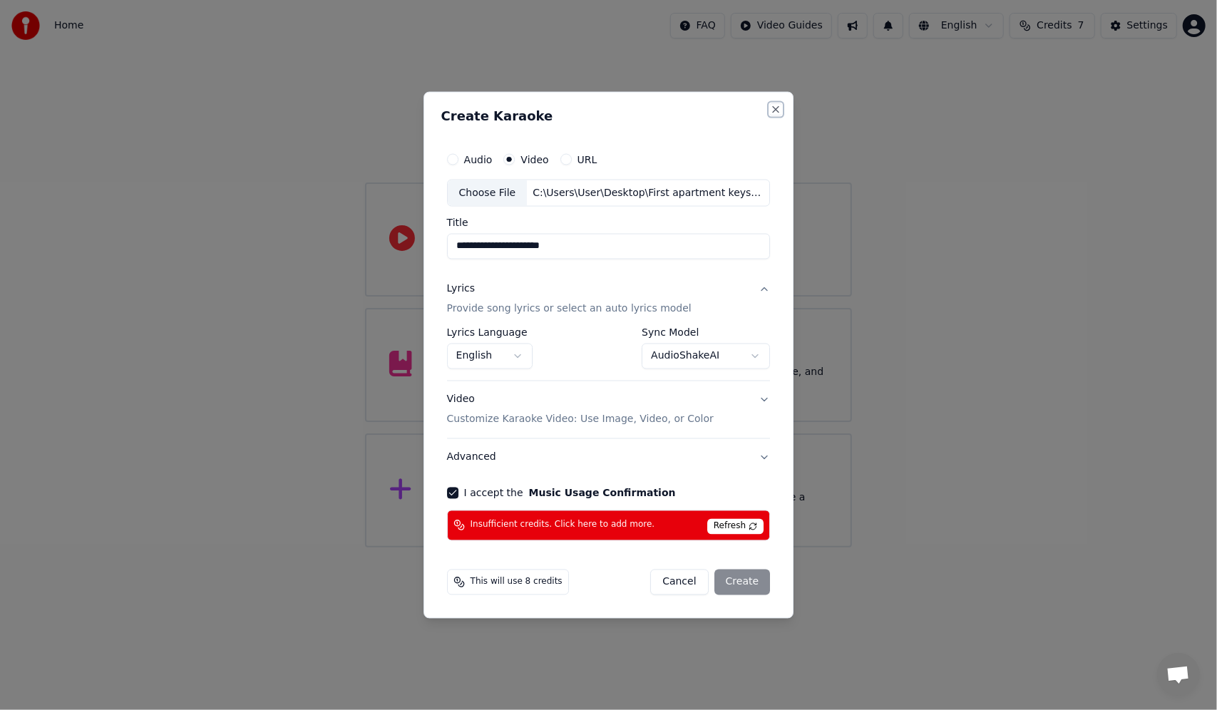
click at [773, 111] on button "Close" at bounding box center [775, 109] width 11 height 11
select select "**********"
select select
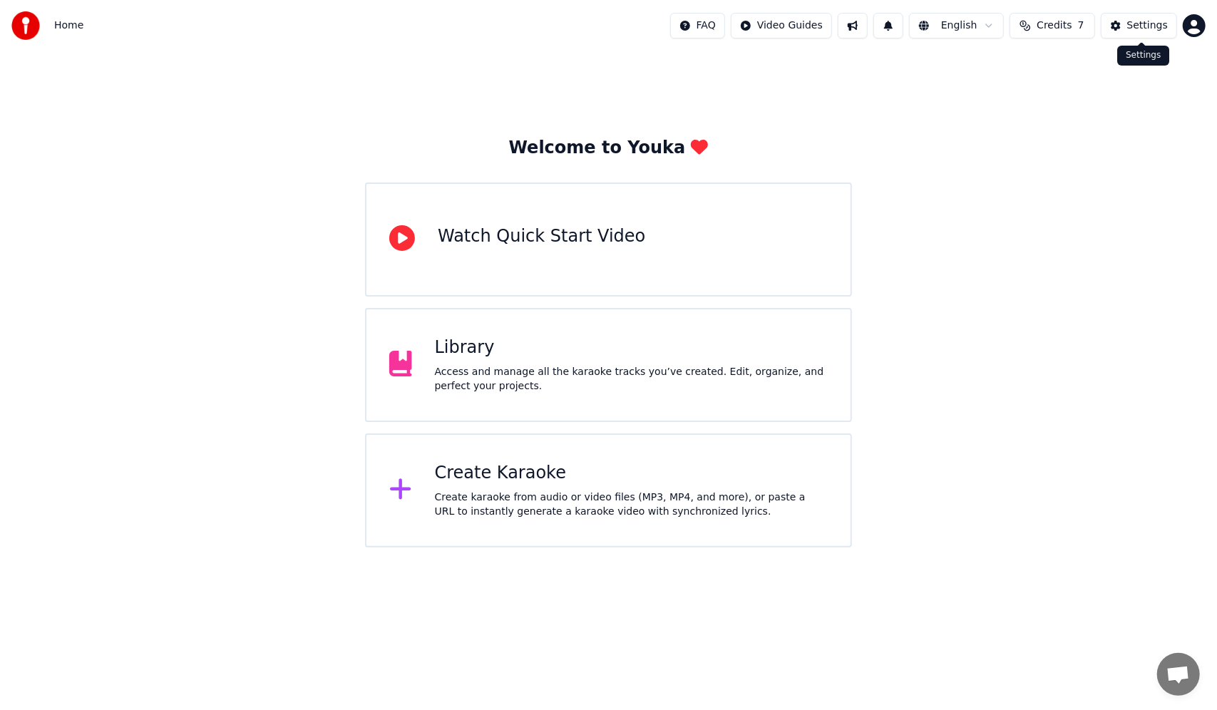
click at [1137, 27] on div "Settings" at bounding box center [1147, 26] width 41 height 14
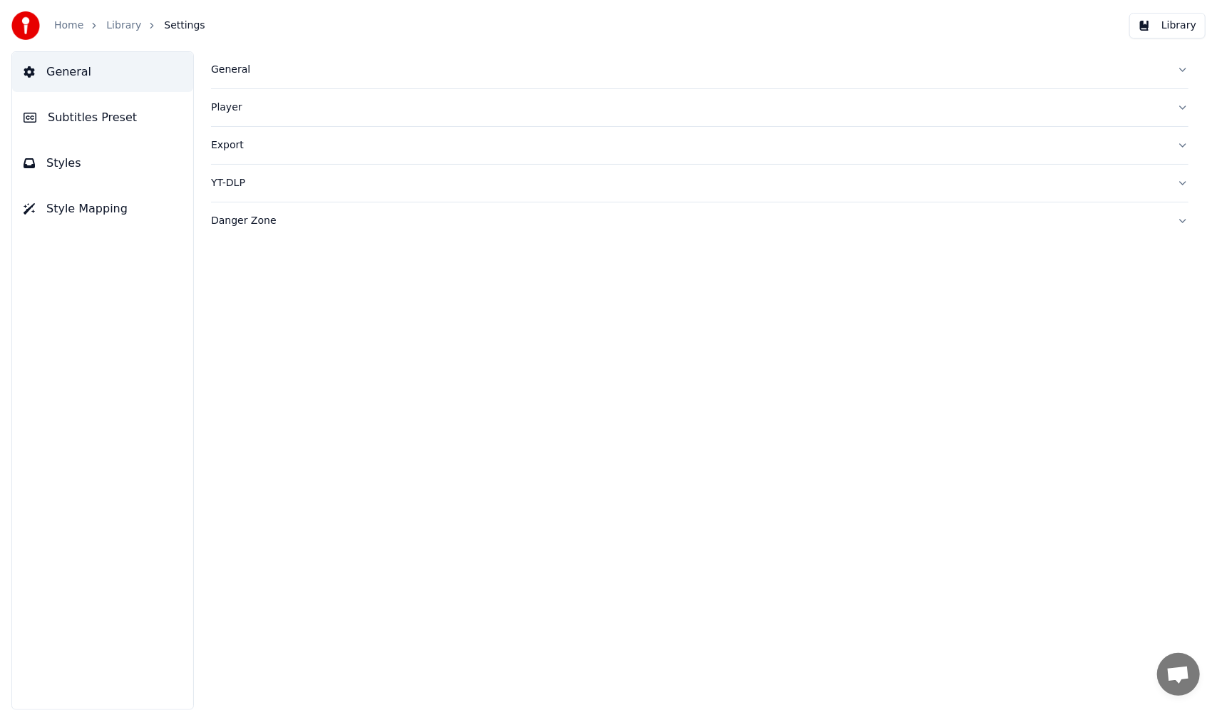
click at [1170, 70] on button "General" at bounding box center [699, 69] width 977 height 37
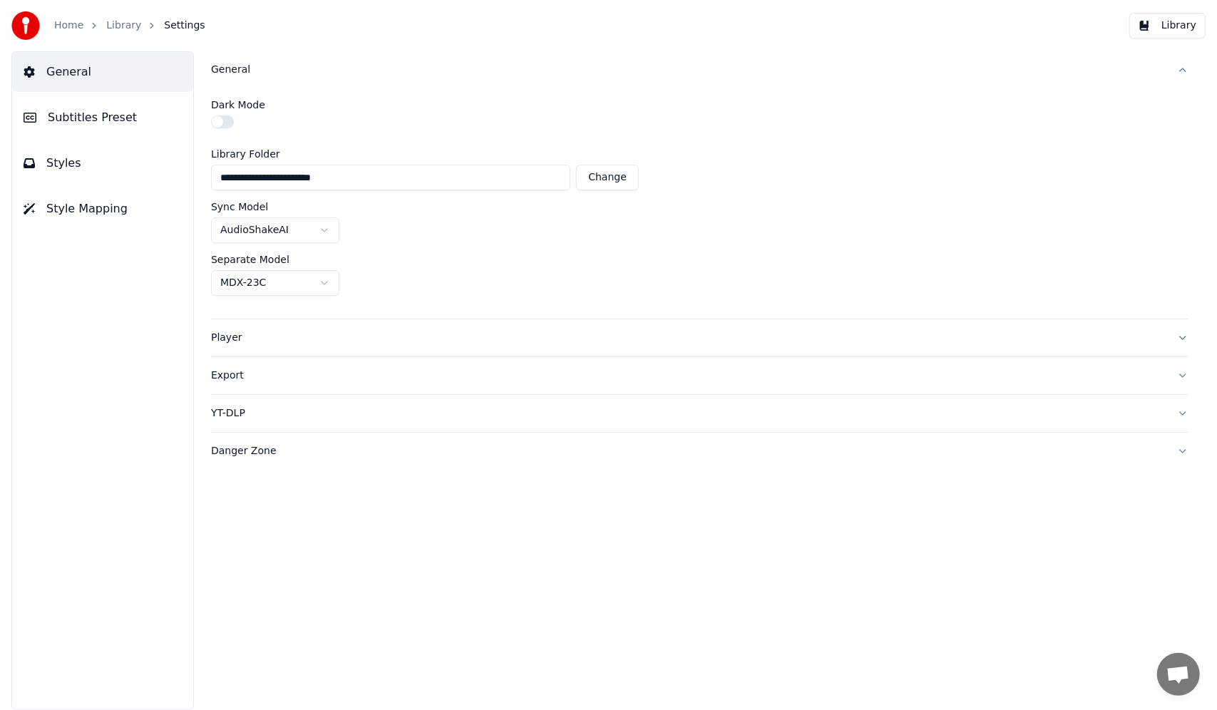
click at [318, 579] on div "**********" at bounding box center [699, 380] width 1034 height 659
click at [321, 226] on html "**********" at bounding box center [608, 355] width 1217 height 710
click at [557, 542] on div "**********" at bounding box center [699, 380] width 1034 height 659
click at [229, 118] on button "button" at bounding box center [222, 121] width 23 height 13
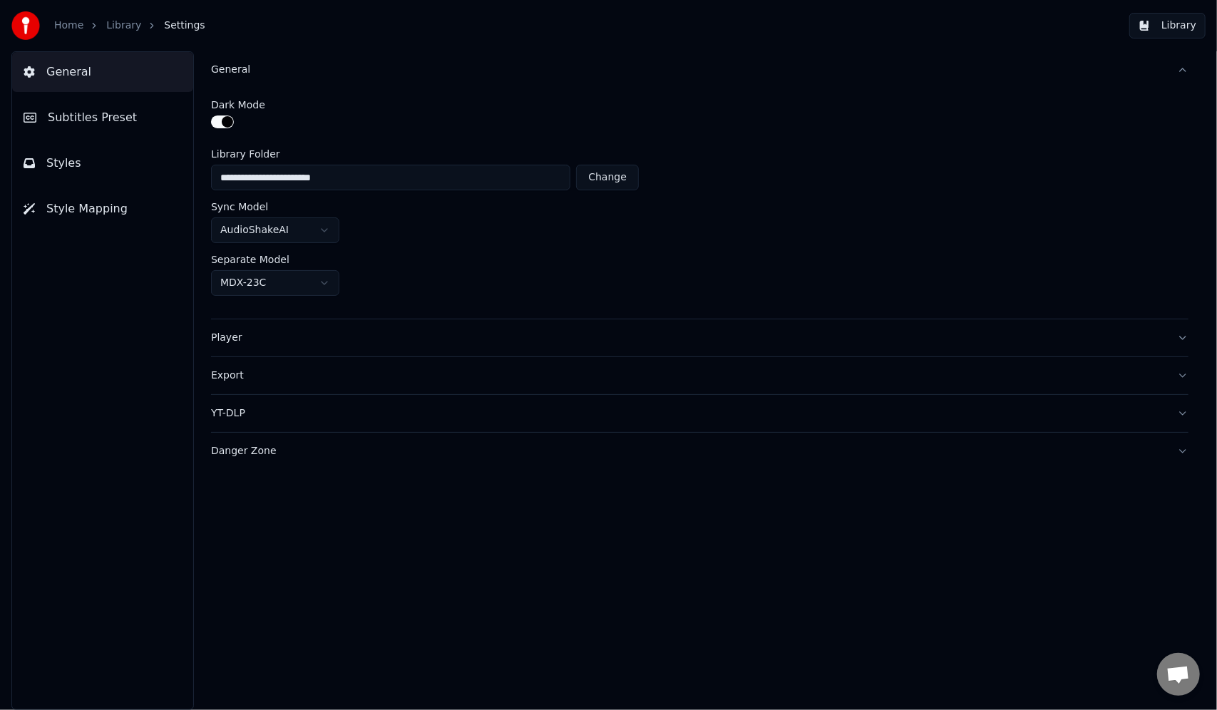
click at [1056, 331] on div "Player" at bounding box center [688, 338] width 954 height 14
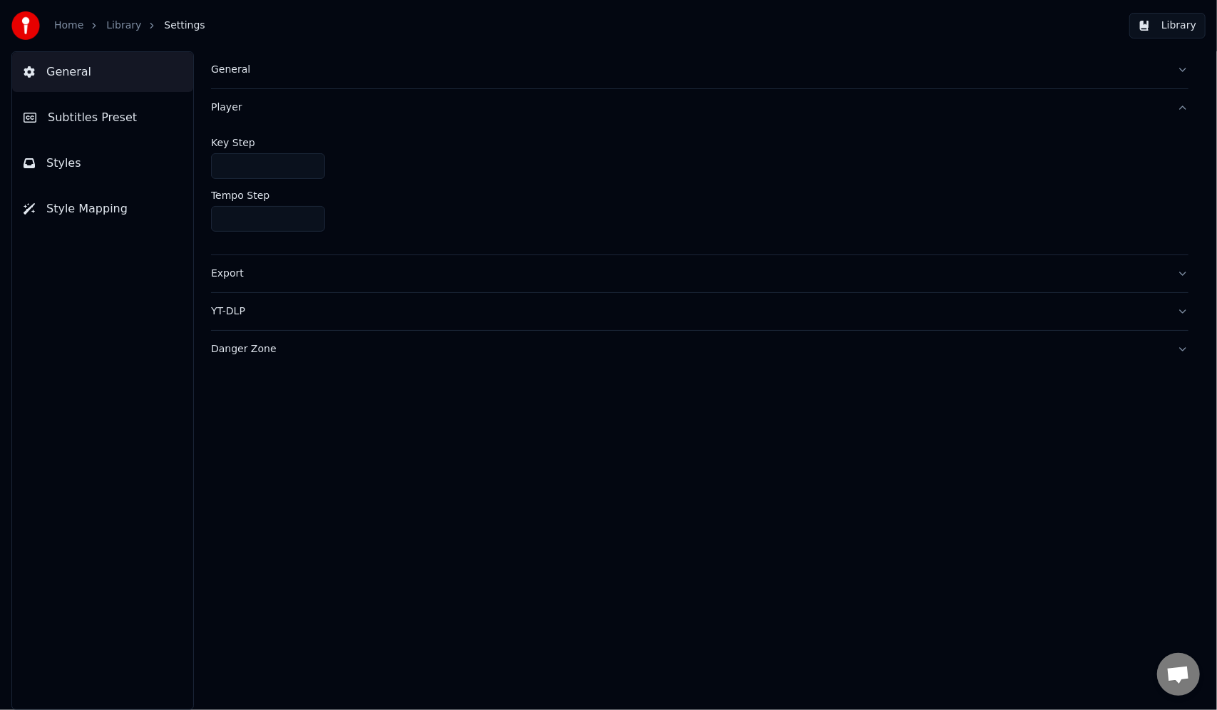
click at [610, 283] on button "Export" at bounding box center [699, 273] width 977 height 37
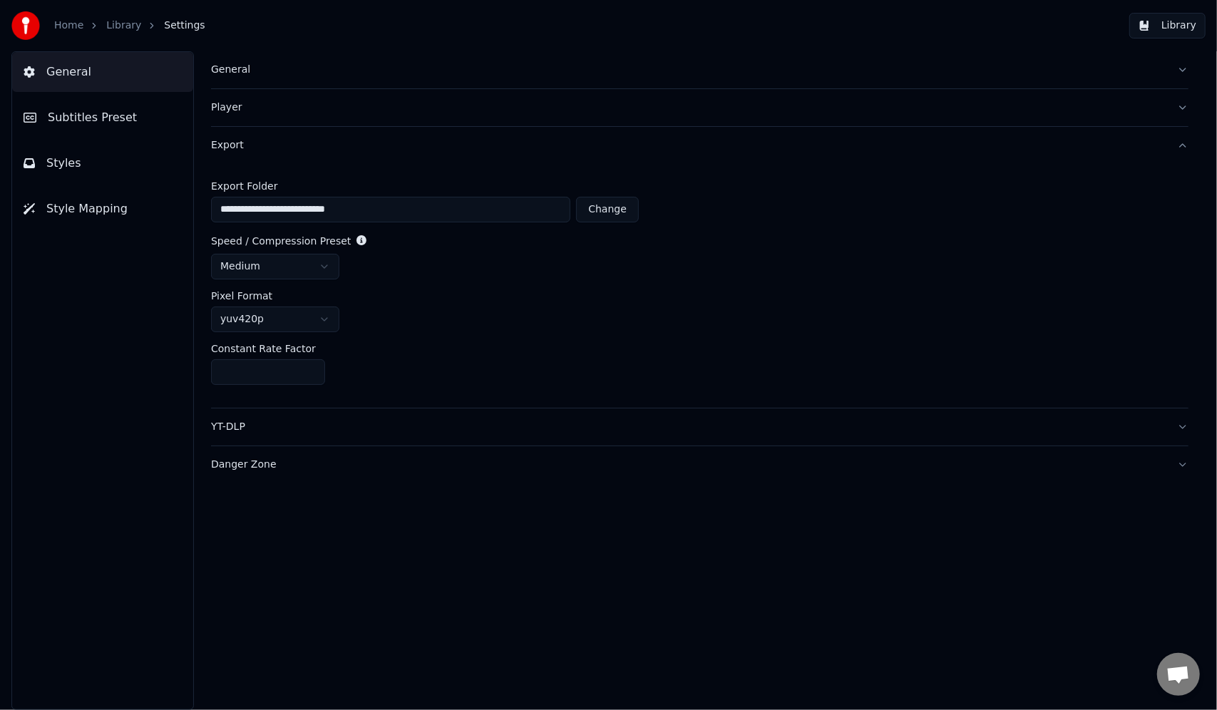
click at [606, 213] on button "Change" at bounding box center [607, 210] width 63 height 26
click at [81, 167] on button "Styles" at bounding box center [102, 163] width 181 height 40
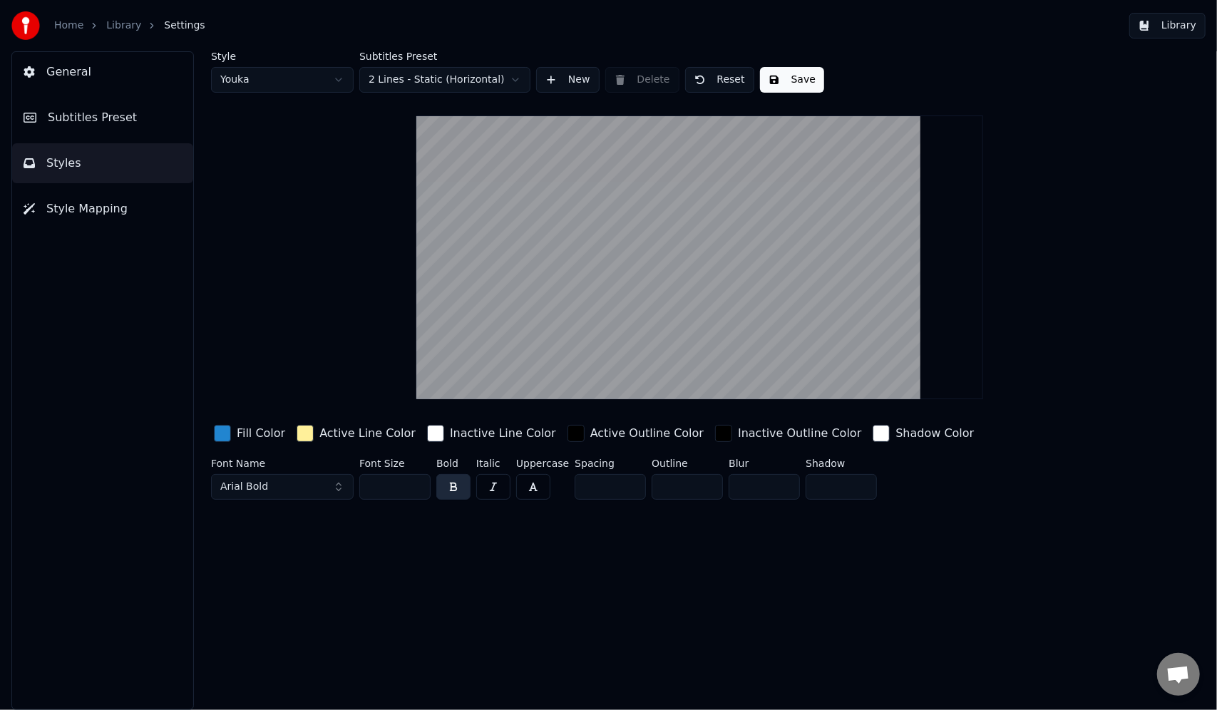
click at [97, 206] on span "Style Mapping" at bounding box center [86, 208] width 81 height 17
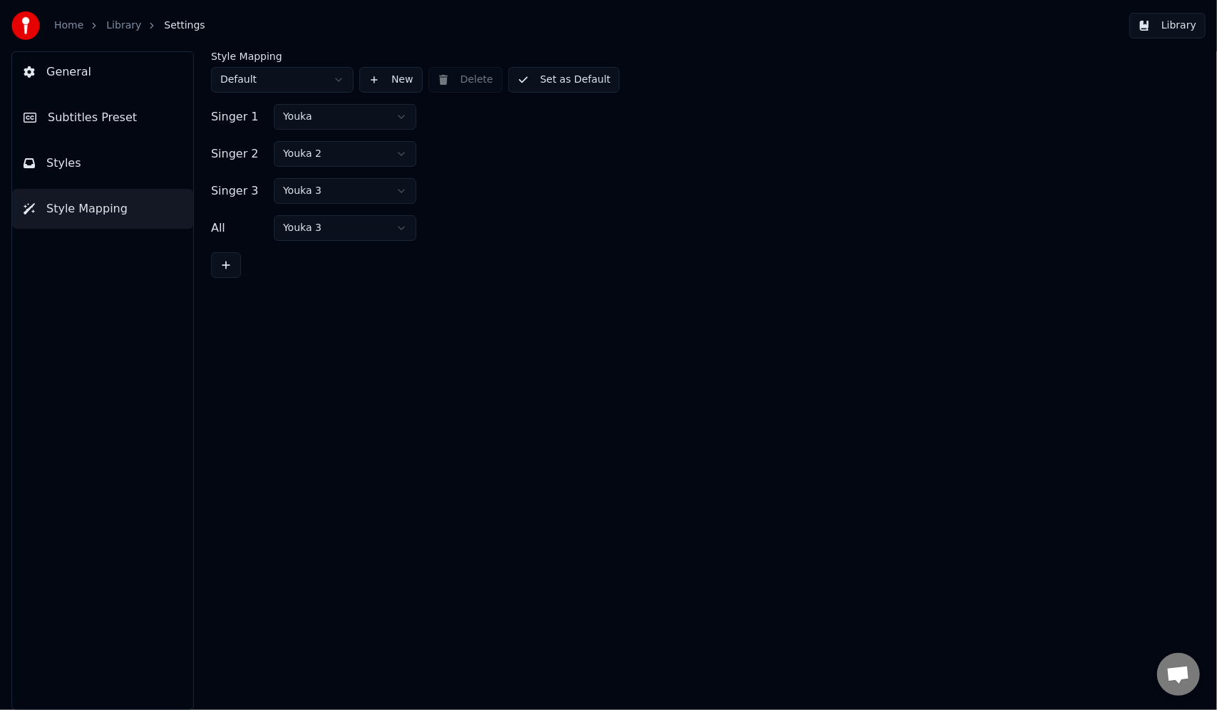
click at [70, 165] on span "Styles" at bounding box center [63, 163] width 35 height 17
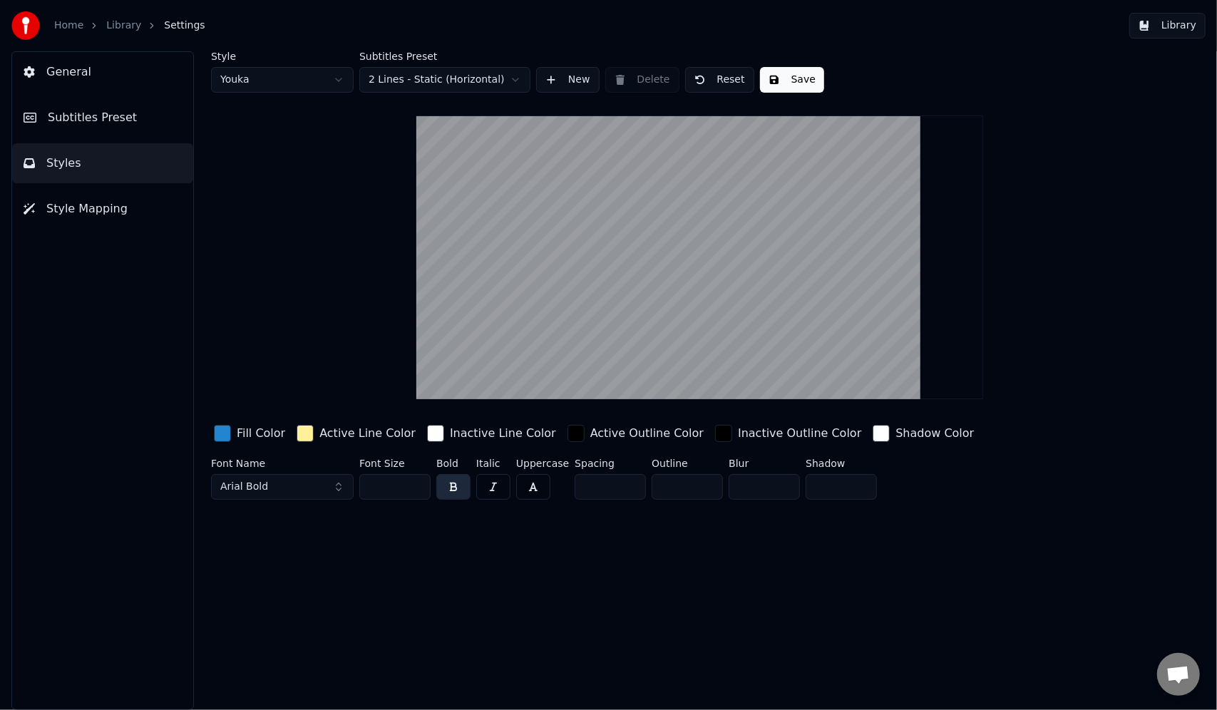
click at [83, 118] on span "Subtitles Preset" at bounding box center [92, 117] width 89 height 17
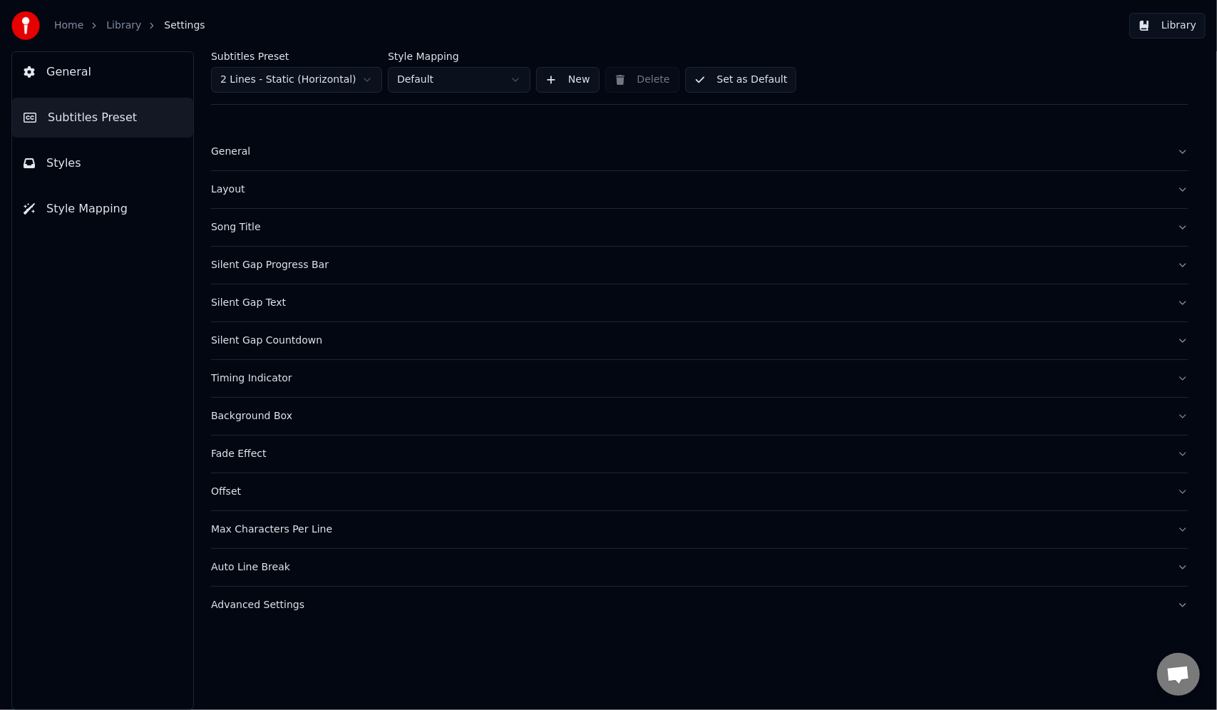
click at [66, 74] on span "General" at bounding box center [68, 71] width 45 height 17
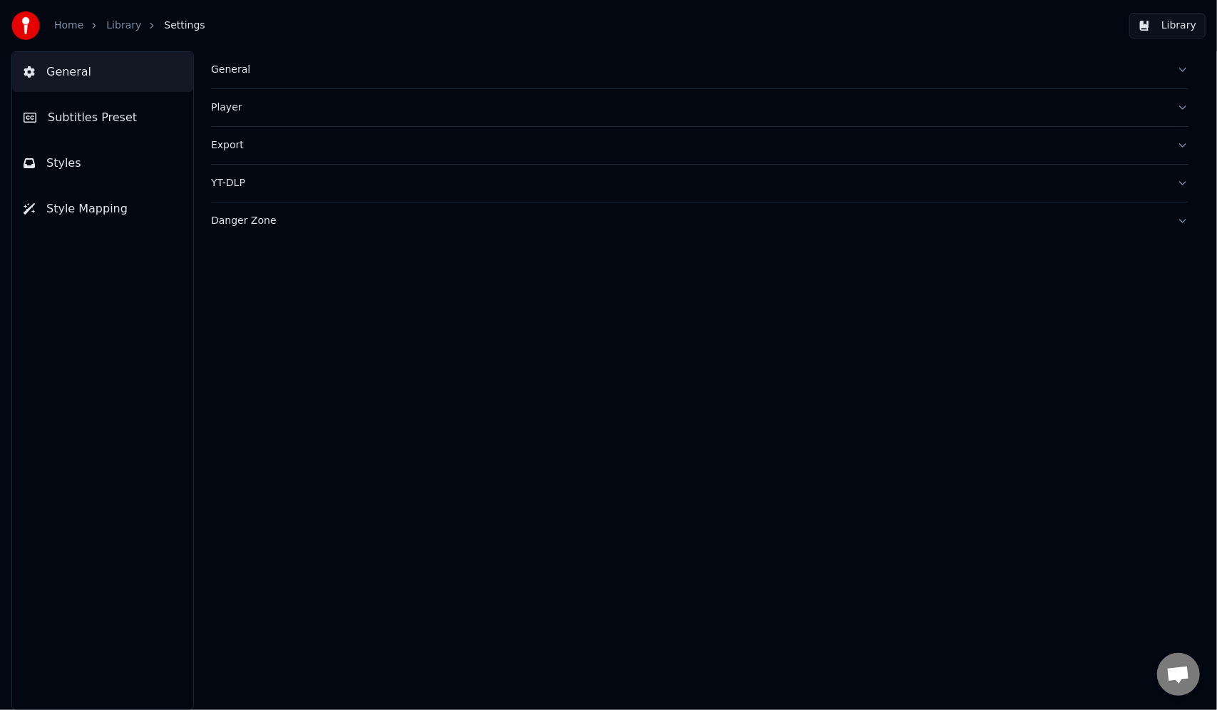
click at [120, 29] on link "Library" at bounding box center [123, 26] width 35 height 14
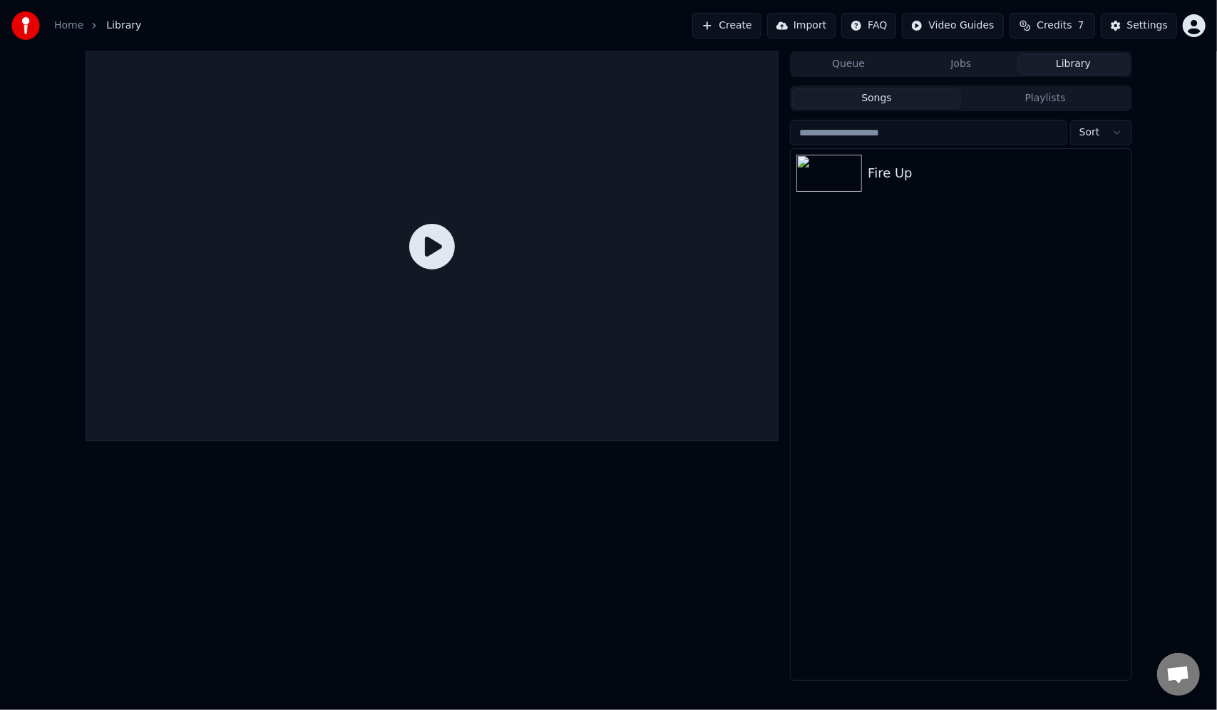
click at [436, 246] on icon at bounding box center [432, 247] width 46 height 46
click at [818, 173] on img at bounding box center [829, 173] width 66 height 37
